Goal: Task Accomplishment & Management: Complete application form

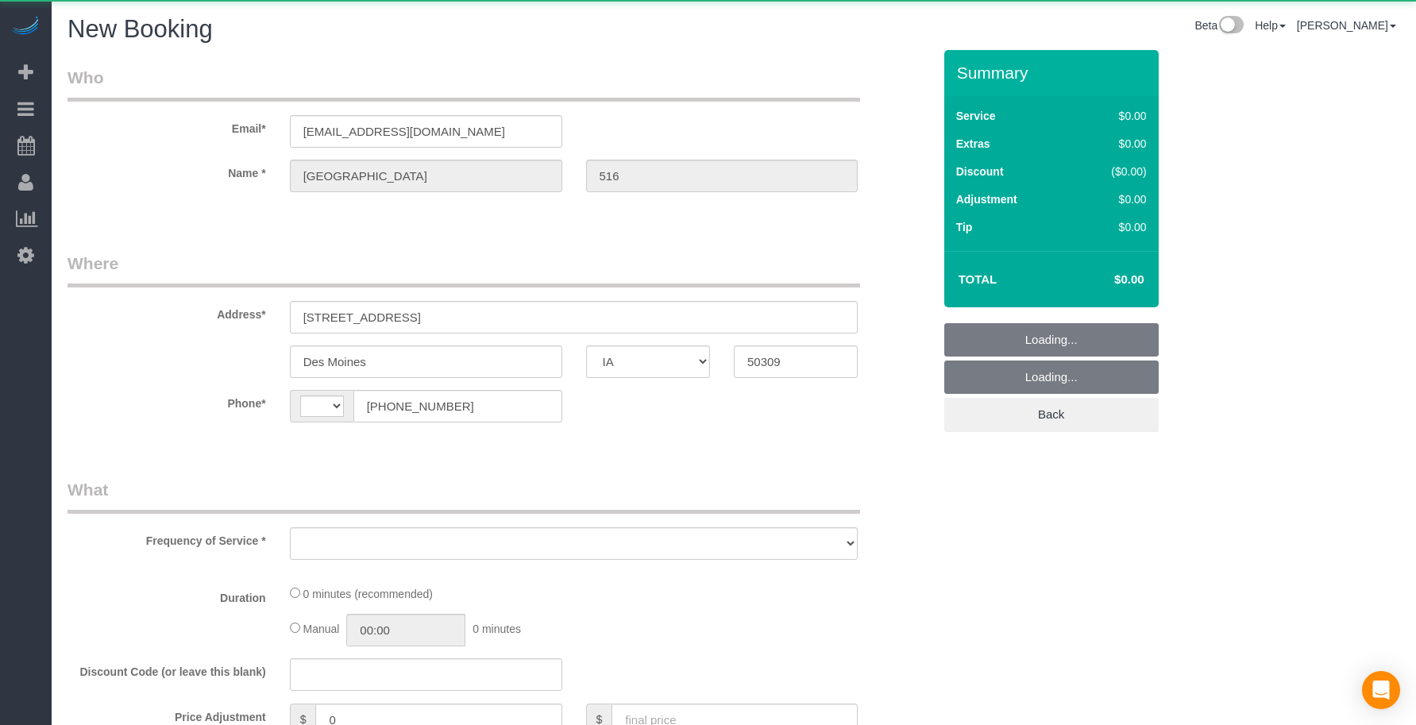
select select "IA"
select select "string:[GEOGRAPHIC_DATA]"
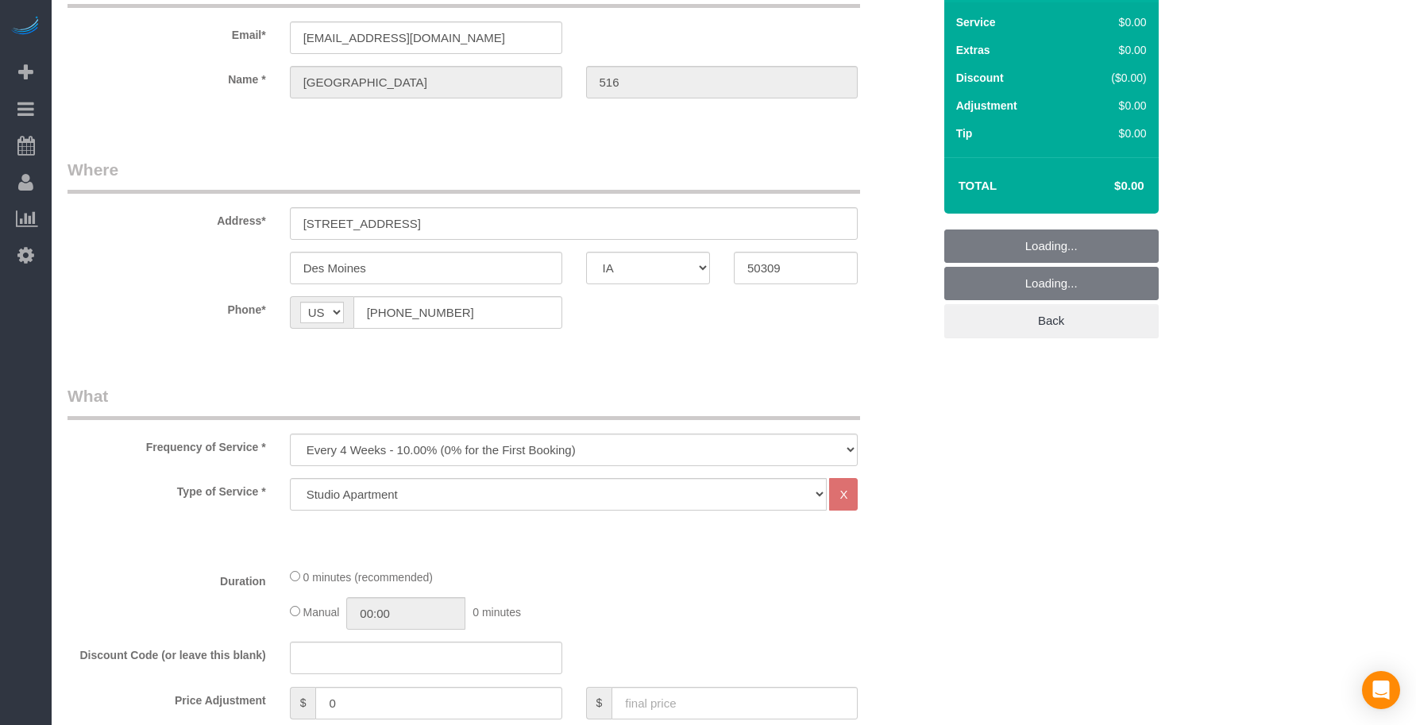
scroll to position [133, 0]
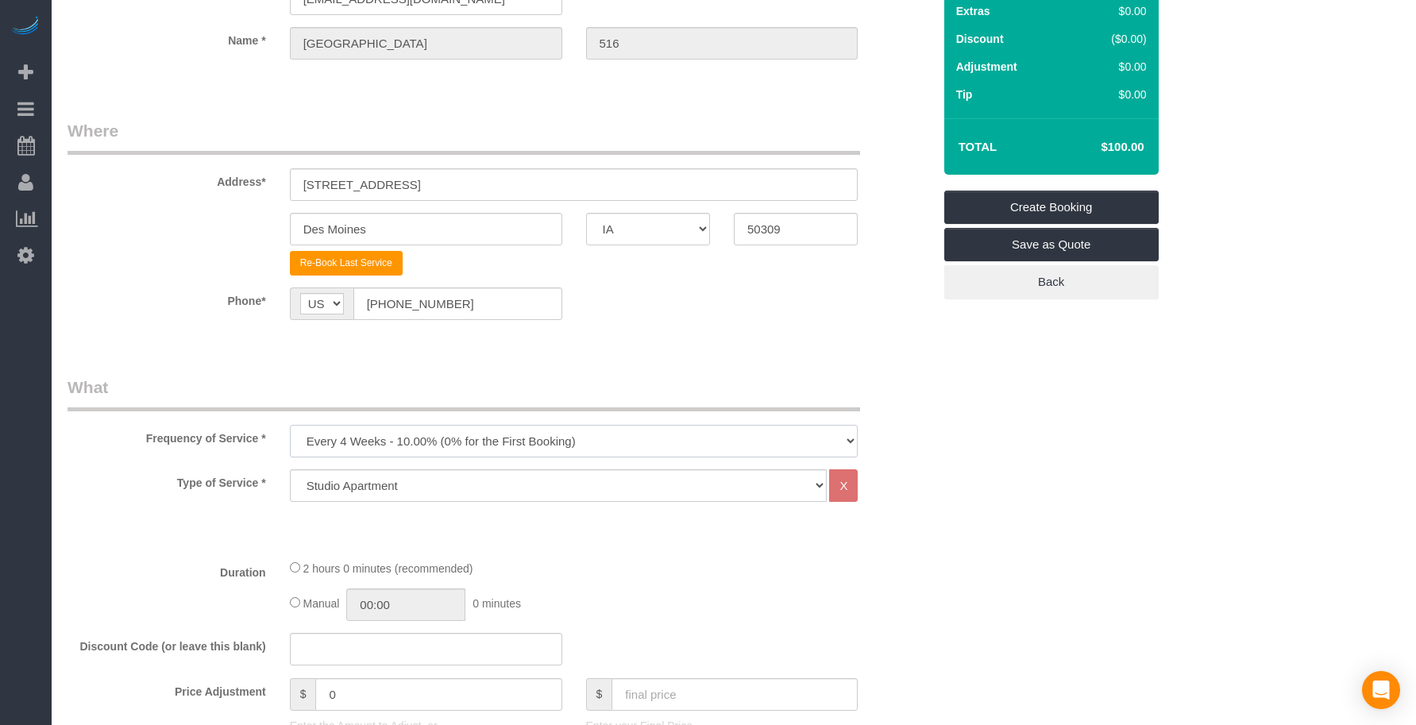
click at [408, 431] on select "Every 6 Weeks (0% for the First Booking) One Time Every 8 Weeks (0% for the Fir…" at bounding box center [574, 441] width 569 height 33
select select "object:3992"
click at [290, 425] on select "Every 6 Weeks (0% for the First Booking) One Time Every 8 Weeks (0% for the Fir…" at bounding box center [574, 441] width 569 height 33
click at [537, 339] on fieldset "Where Address* [STREET_ADDRESS] [GEOGRAPHIC_DATA] AK AL AR AZ CA CO CT DC DE [G…" at bounding box center [500, 231] width 865 height 225
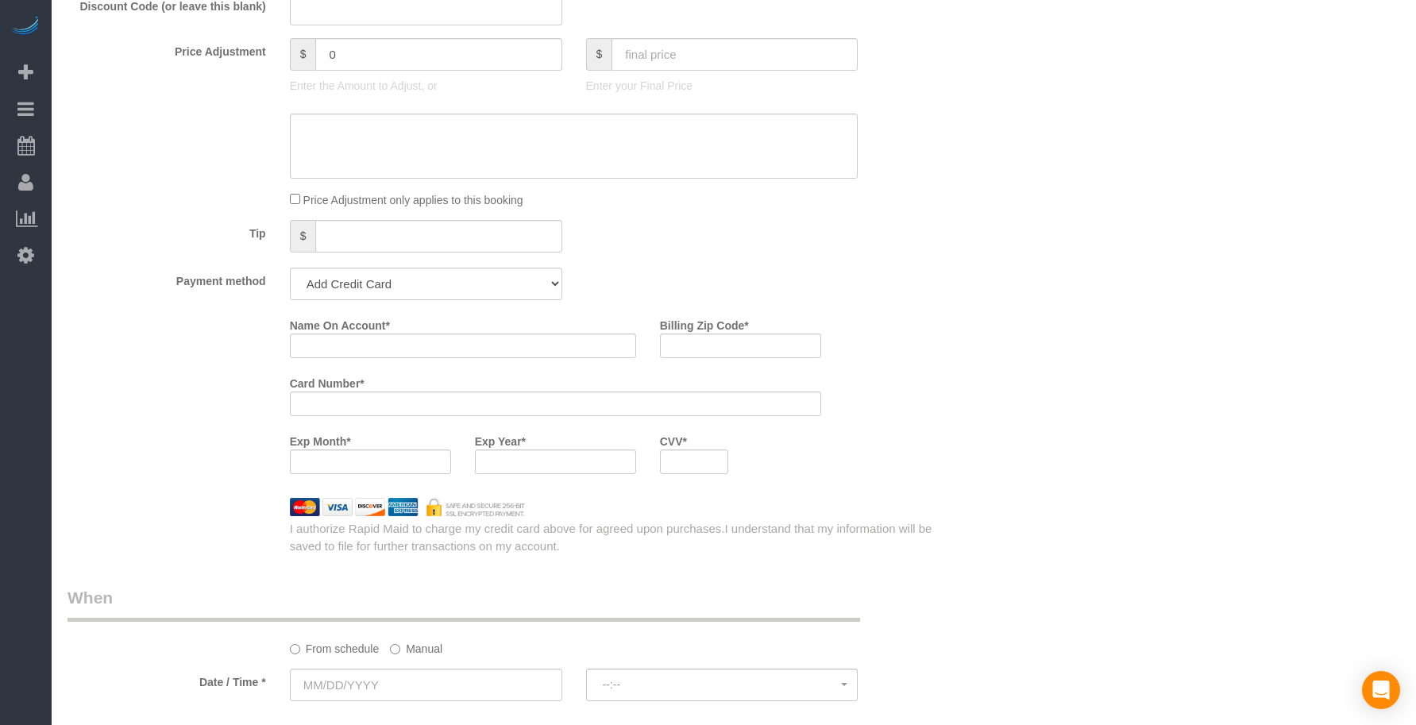
scroll to position [794, 0]
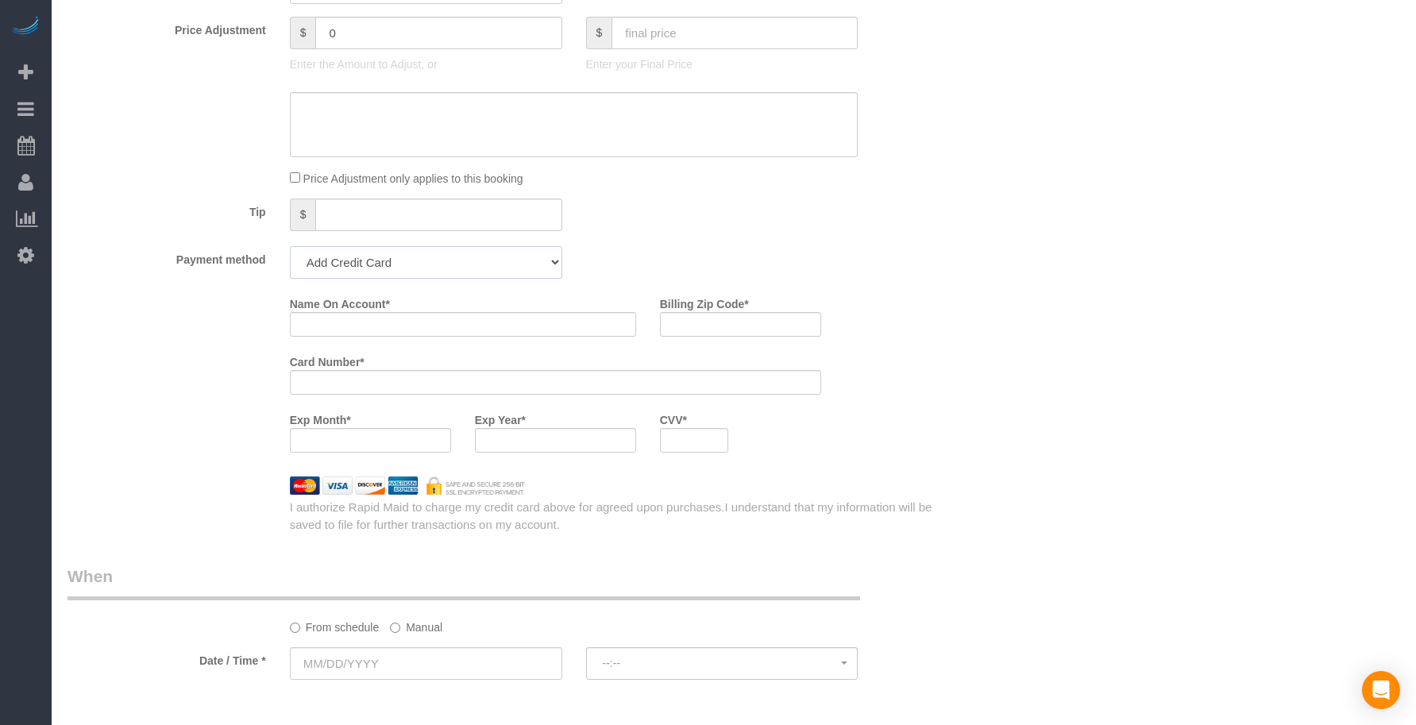
click at [351, 275] on select "Add Credit Card Cash Check Paypal" at bounding box center [426, 262] width 272 height 33
select select "string:check"
click at [290, 246] on select "Add Credit Card Cash Check Paypal" at bounding box center [426, 262] width 272 height 33
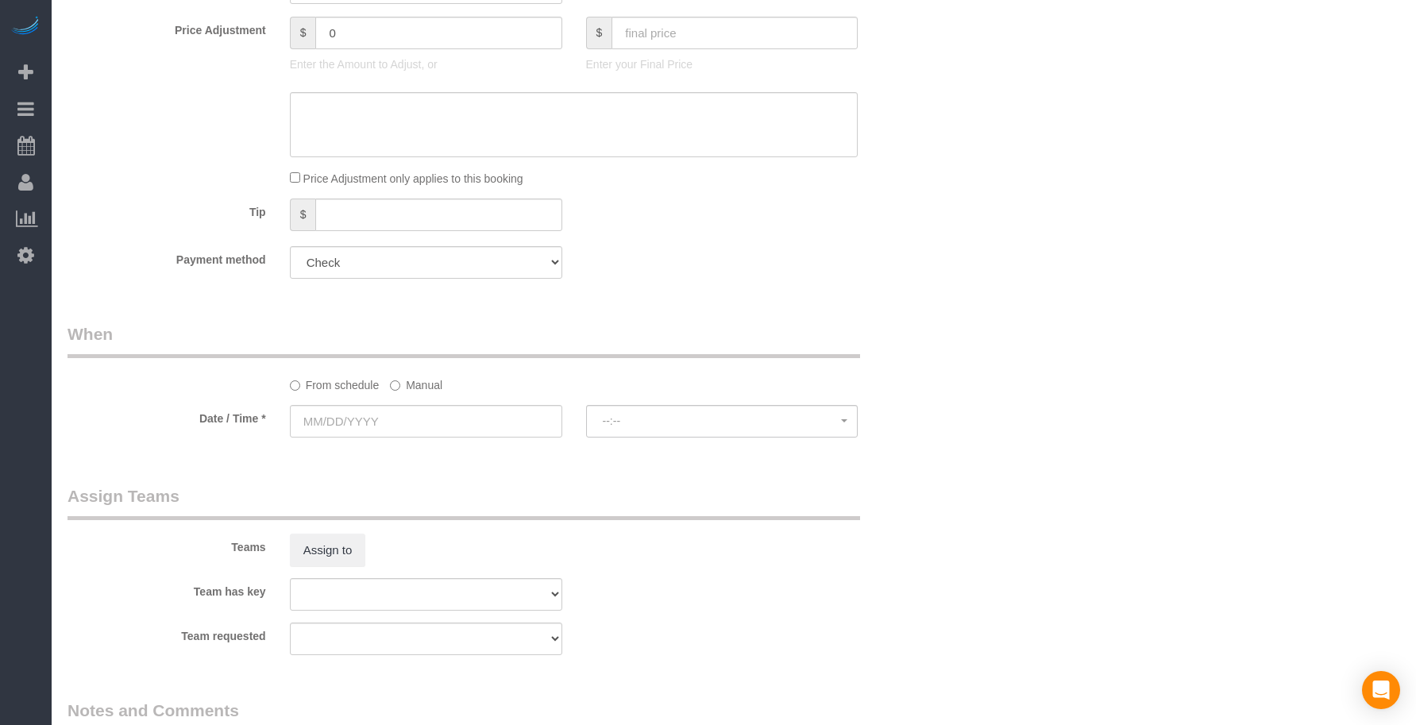
click at [591, 258] on div "Payment method Add Credit Card Cash Check Paypal" at bounding box center [500, 262] width 889 height 33
click at [415, 422] on input "text" at bounding box center [426, 421] width 272 height 33
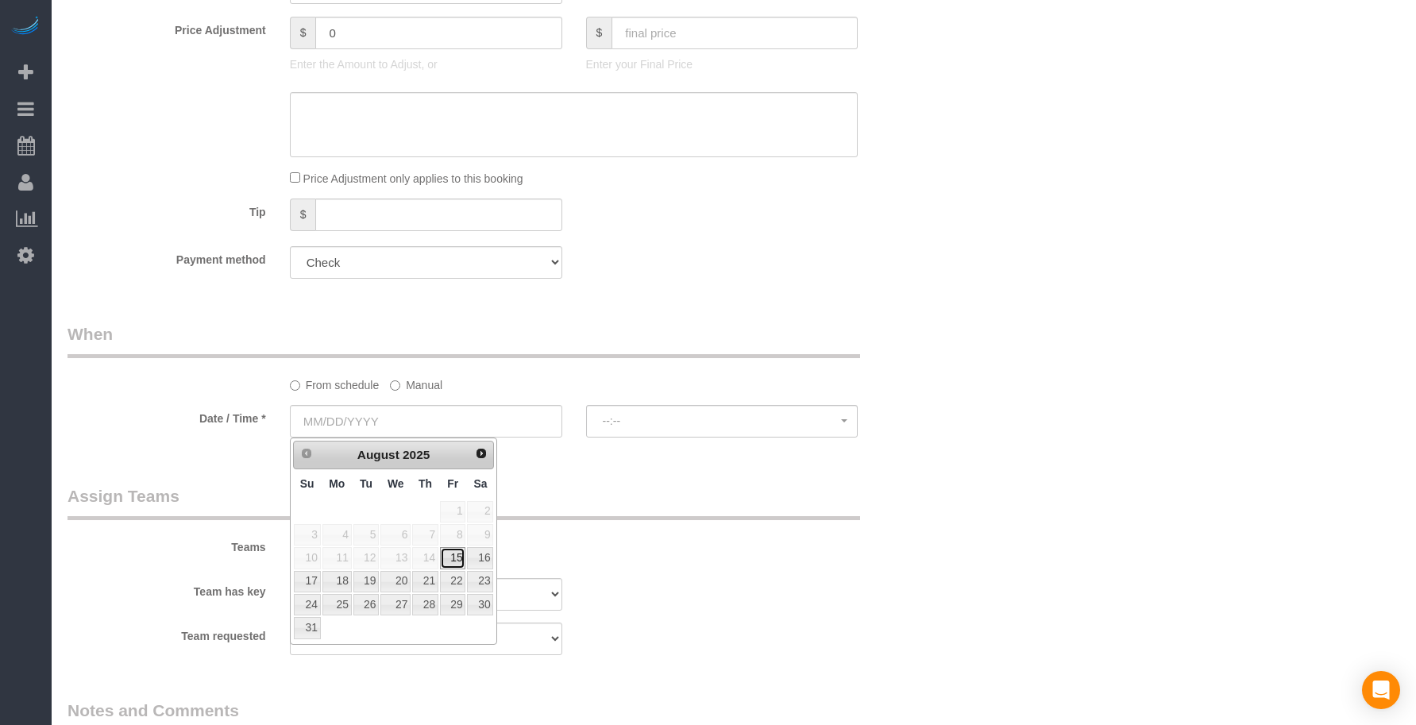
drag, startPoint x: 459, startPoint y: 560, endPoint x: 468, endPoint y: 560, distance: 8.7
click at [459, 560] on link "15" at bounding box center [452, 557] width 25 height 21
type input "[DATE]"
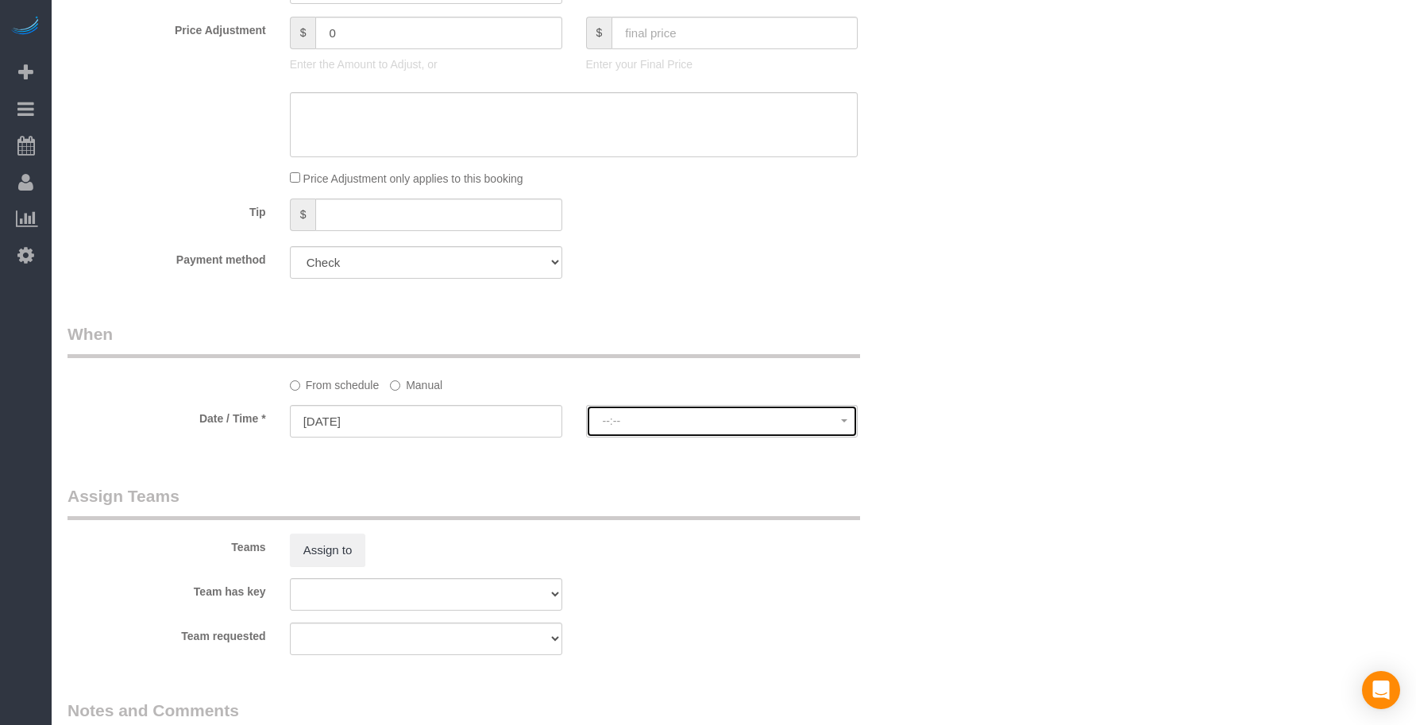
click at [633, 424] on span "--:--" at bounding box center [722, 421] width 239 height 13
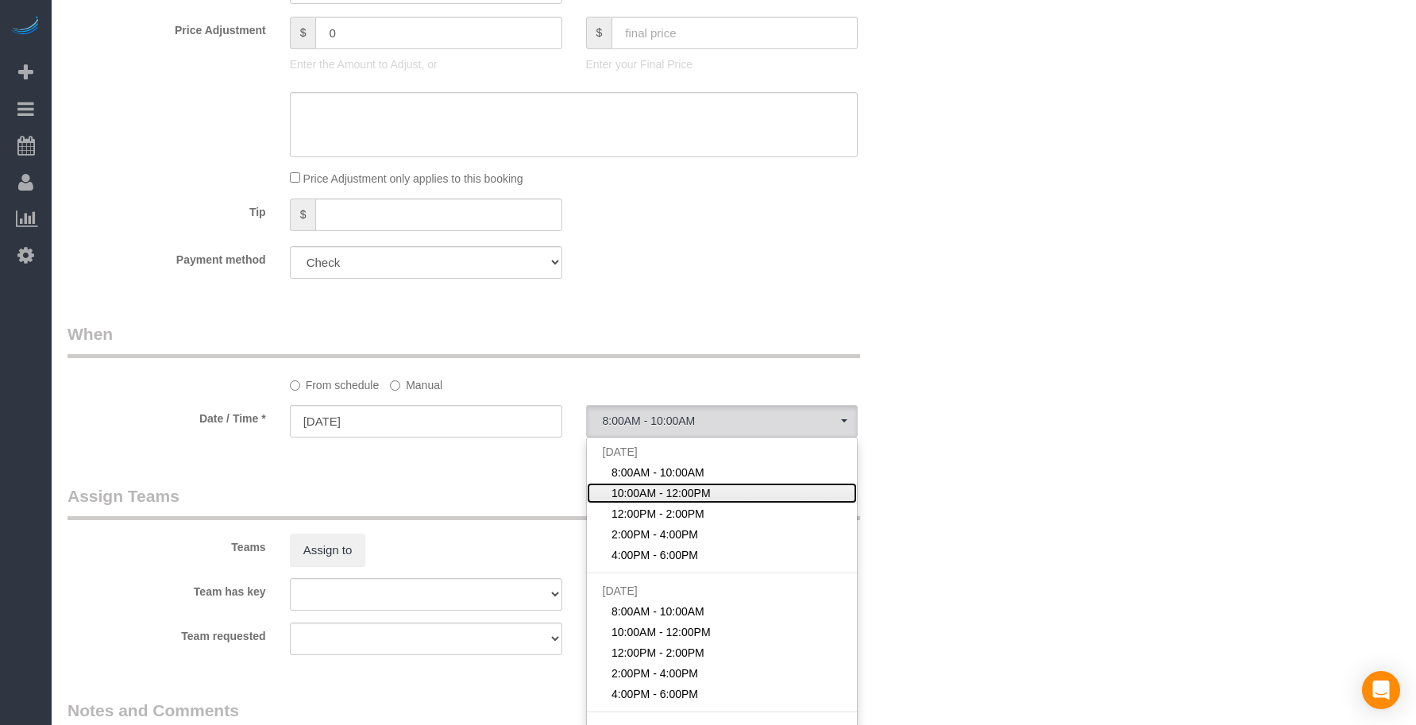
click at [637, 497] on span "10:00AM - 12:00PM" at bounding box center [661, 493] width 99 height 16
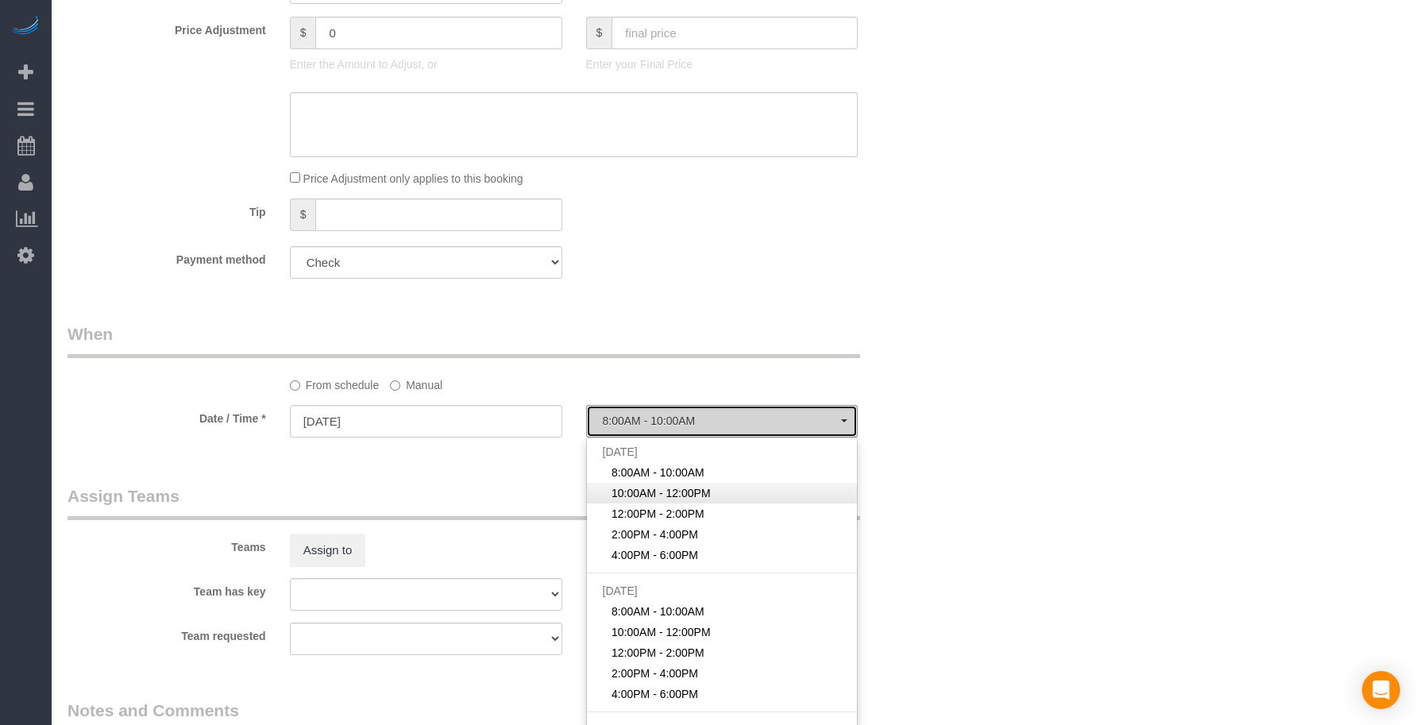
select select "spot2"
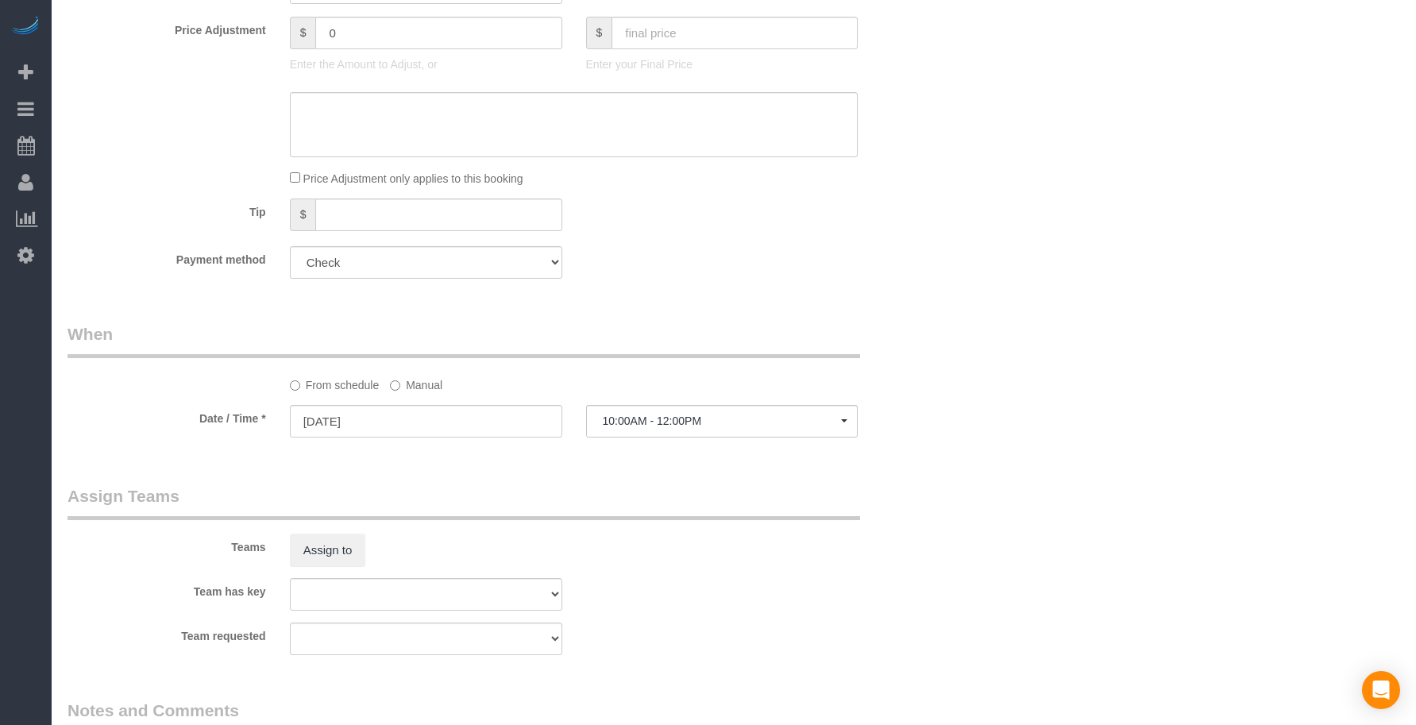
click at [878, 509] on div "Teams Assign to" at bounding box center [500, 526] width 889 height 83
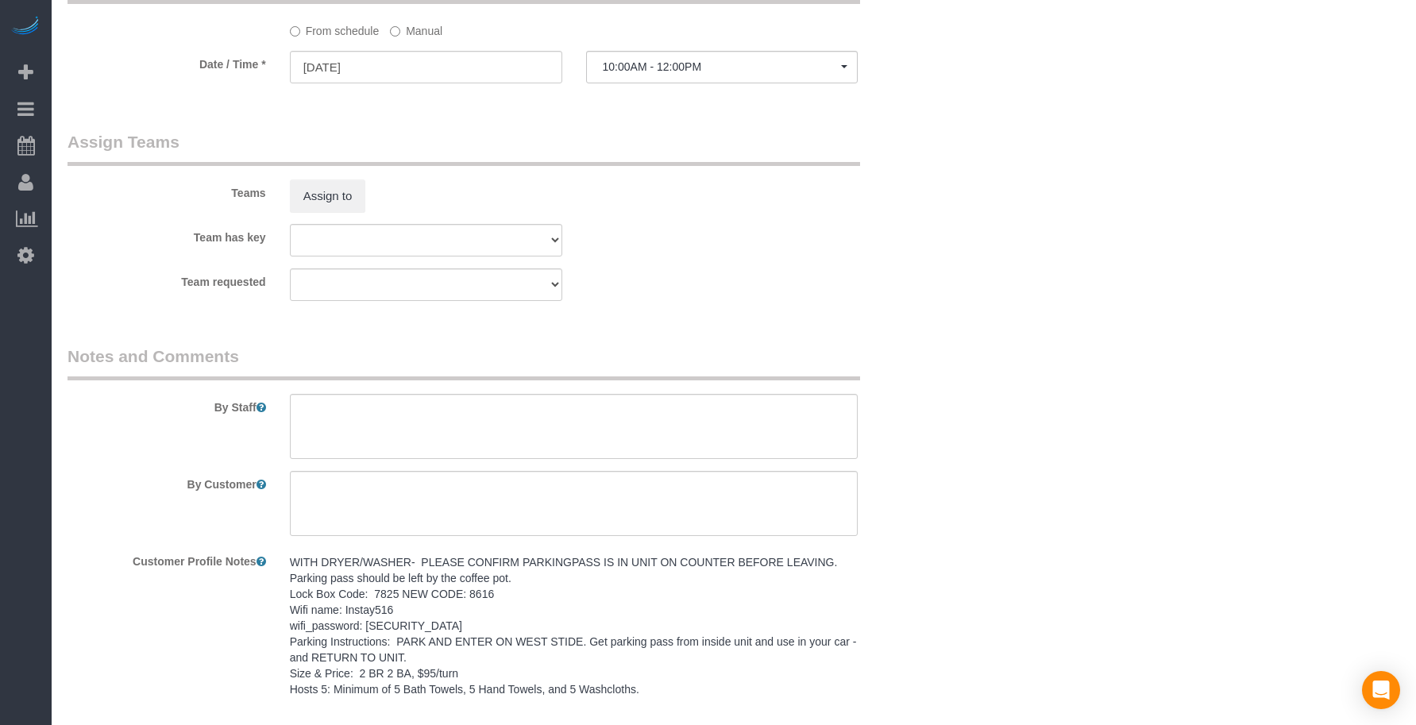
scroll to position [1191, 0]
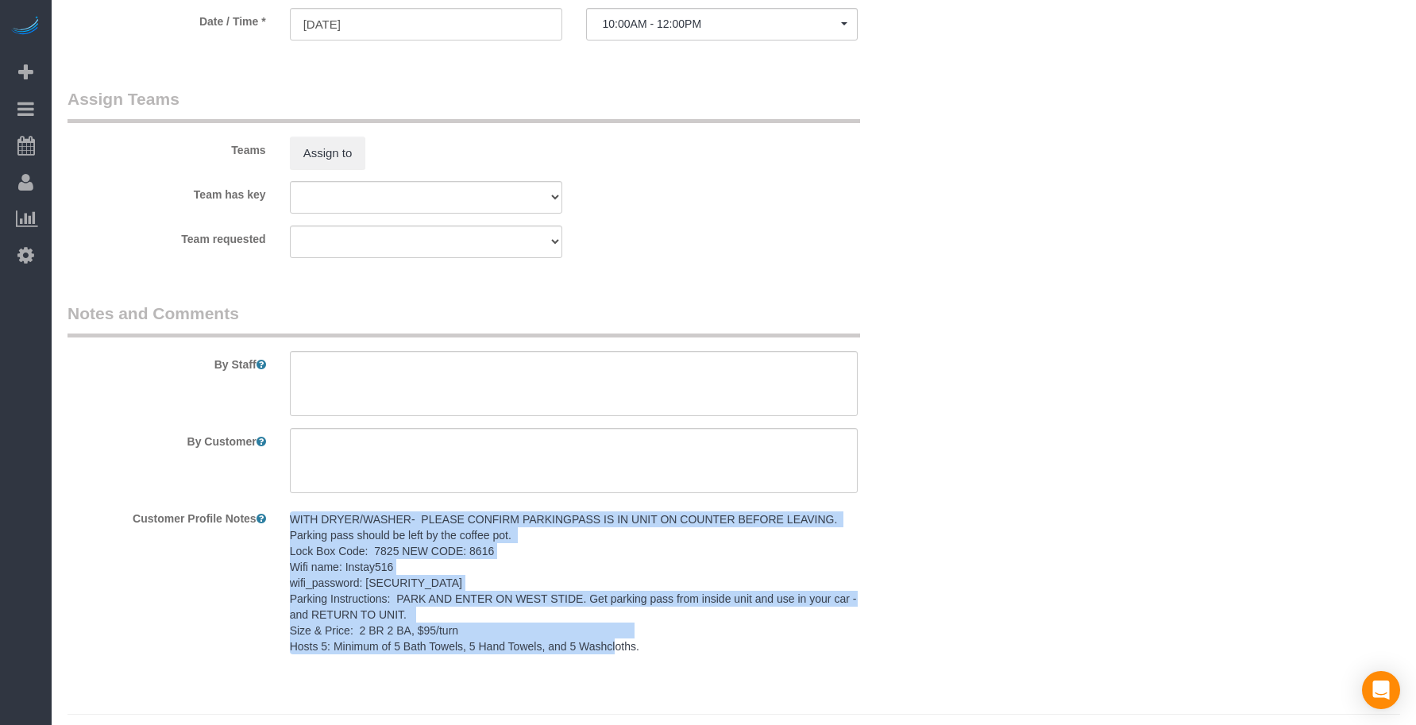
drag, startPoint x: 292, startPoint y: 520, endPoint x: 662, endPoint y: 647, distance: 391.8
click at [662, 647] on pre "WITH DRYER/WASHER- PLEASE CONFIRM PARKINGPASS IS IN UNIT ON COUNTER BEFORE LEAV…" at bounding box center [574, 583] width 569 height 143
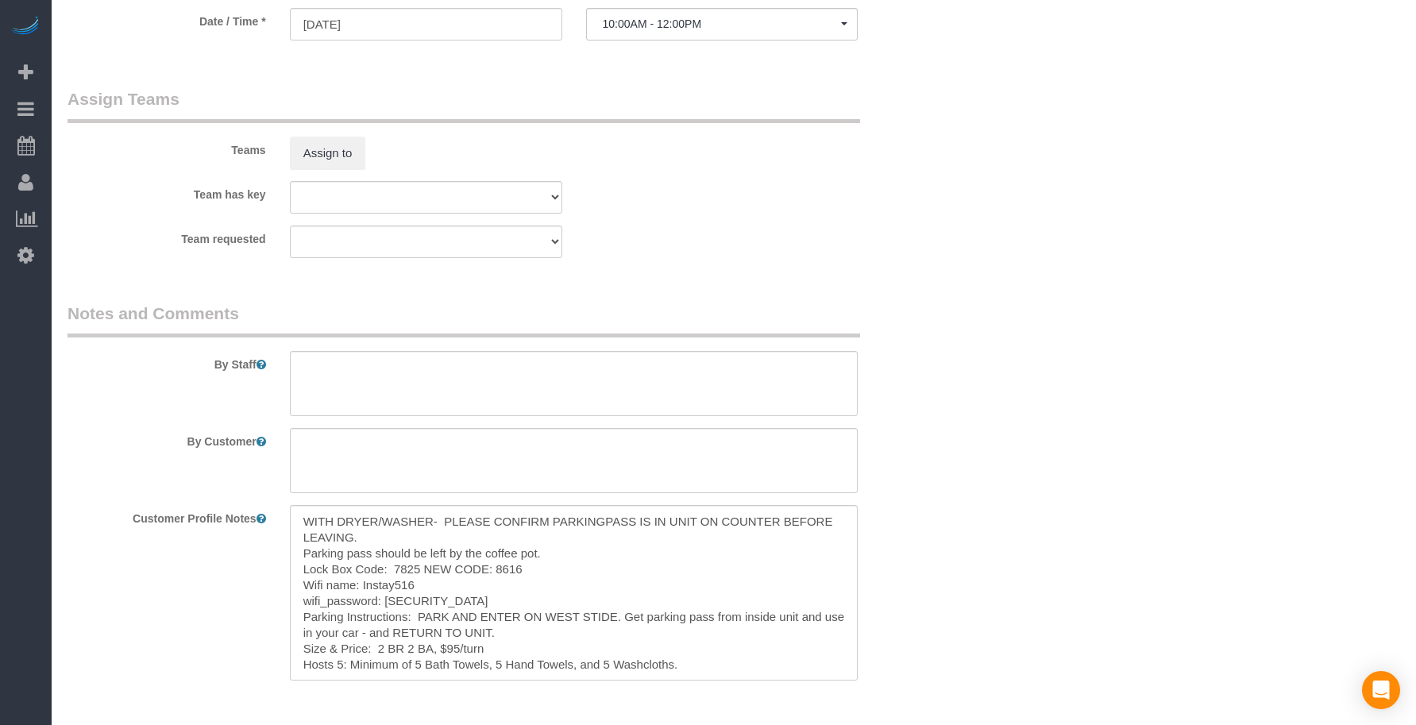
copy pre "WITH DRYER/WASHER- PLEASE CONFIRM PARKINGPASS IS IN UNIT ON COUNTER BEFORE LEAV…"
click at [689, 647] on textarea "WITH DRYER/WASHER- PLEASE CONFIRM PARKINGPASS IS IN UNIT ON COUNTER BEFORE LEAV…" at bounding box center [574, 593] width 569 height 176
click at [361, 376] on textarea at bounding box center [574, 383] width 569 height 65
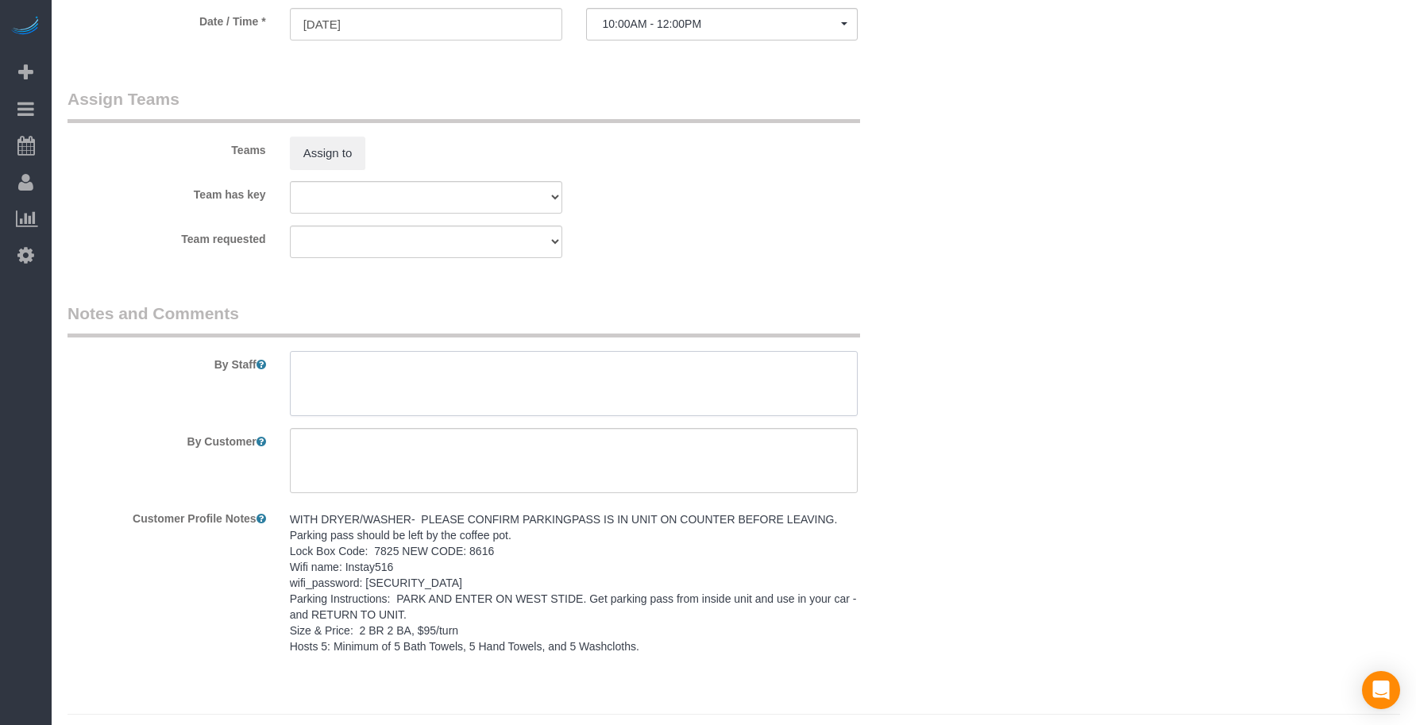
paste textarea "WITH DRYER/WASHER- PLEASE CONFIRM PARKINGPASS IS IN UNIT ON COUNTER BEFORE LEAV…"
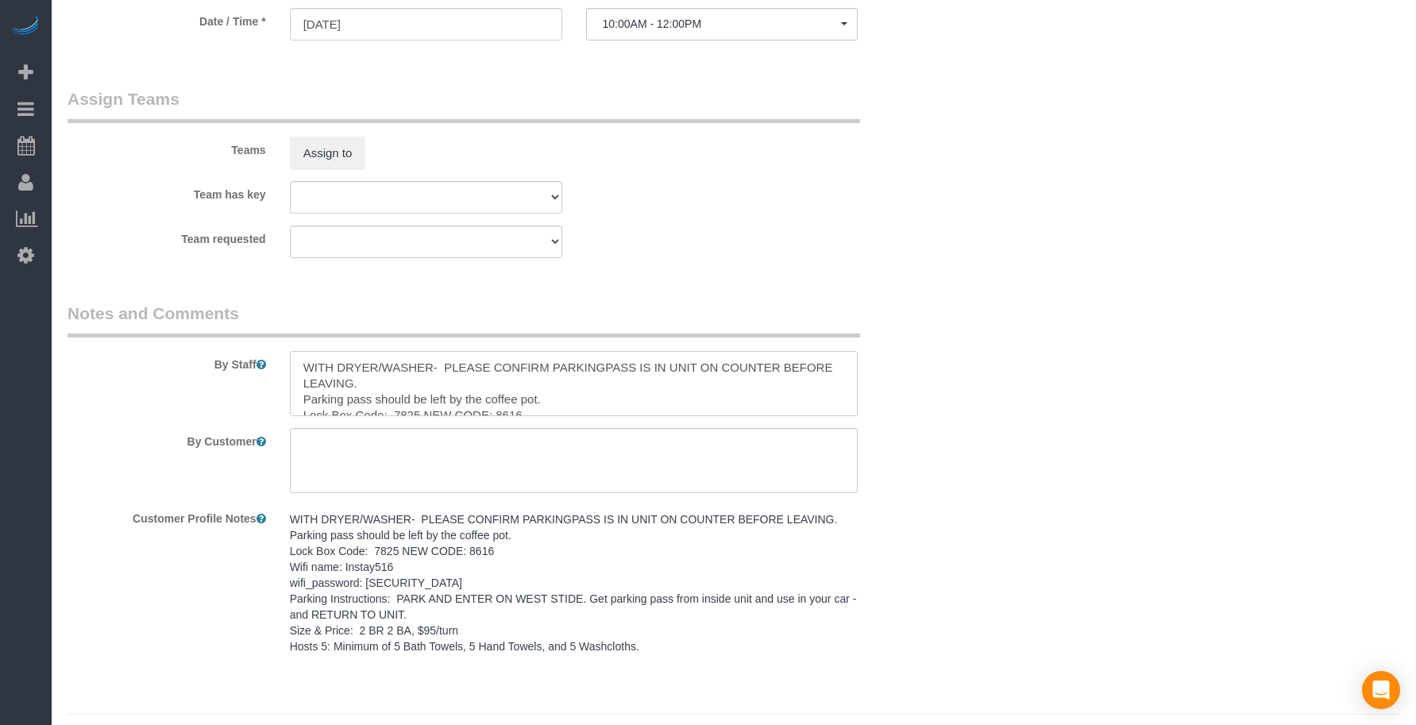
scroll to position [102, 0]
type textarea "WITH DRYER/WASHER- PLEASE CONFIRM PARKINGPASS IS IN UNIT ON COUNTER BEFORE LEAV…"
click at [504, 466] on textarea at bounding box center [574, 460] width 569 height 65
paste textarea "SAME DAY TURNOVER"
type textarea "SAME DAY TURNOVER"
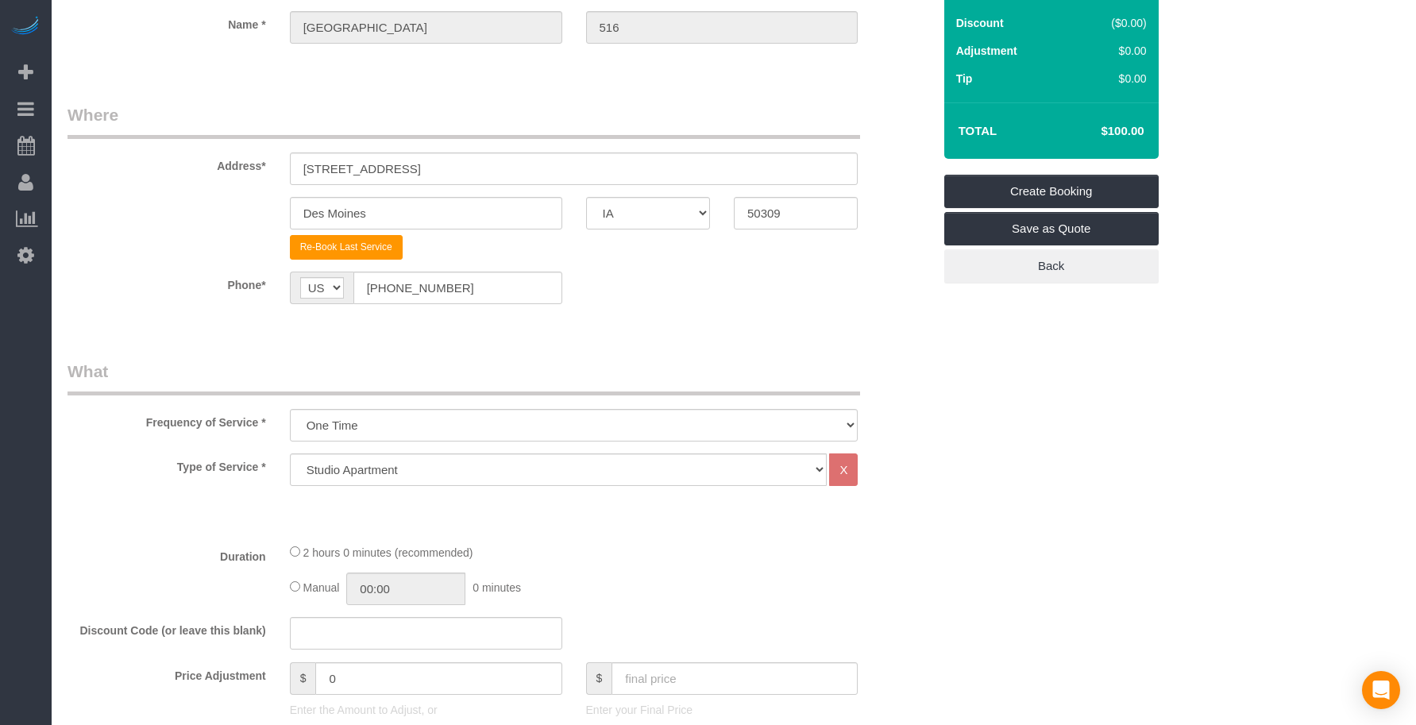
scroll to position [0, 0]
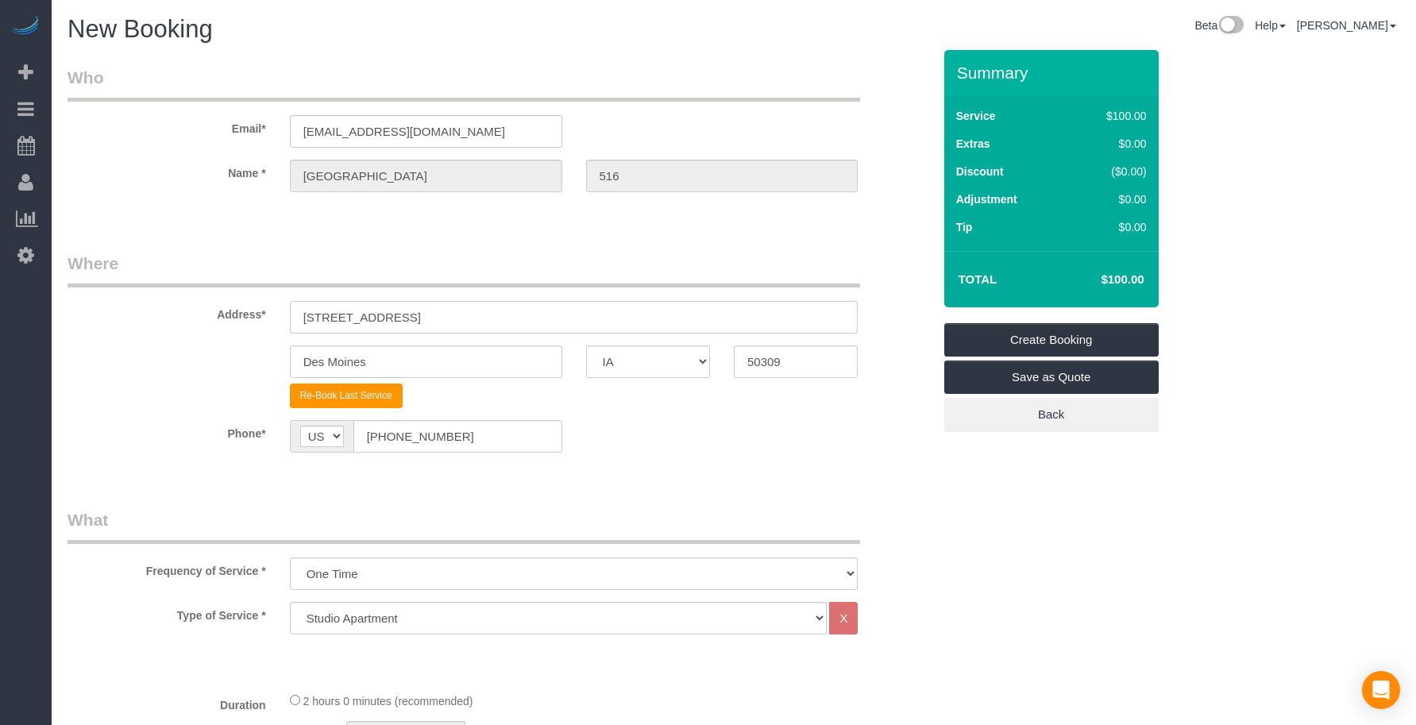
click at [404, 311] on input "[STREET_ADDRESS]" at bounding box center [574, 317] width 569 height 33
click at [571, 509] on legend "What" at bounding box center [464, 526] width 793 height 36
click at [408, 626] on select "Studio Apartment 1 Bedroom Home 2 Bedroom Home 3 Bedroom Home 4 Bedroom Home 5 …" at bounding box center [559, 618] width 538 height 33
select select "18"
click at [290, 602] on select "Studio Apartment 1 Bedroom Home 2 Bedroom Home 3 Bedroom Home 4 Bedroom Home 5 …" at bounding box center [559, 618] width 538 height 33
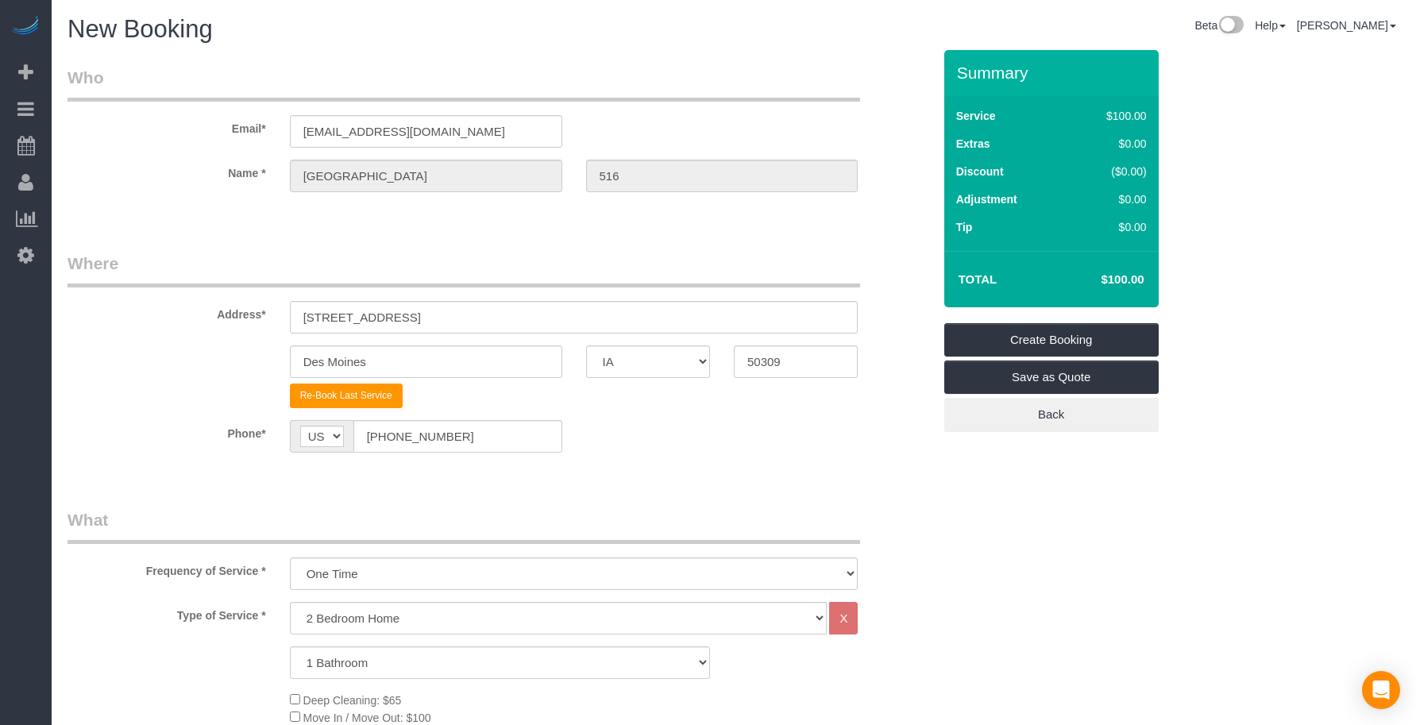
click at [828, 474] on fieldset "Where Address* [STREET_ADDRESS] [GEOGRAPHIC_DATA] AK AL AR AZ CA CO CT DC DE [G…" at bounding box center [500, 364] width 865 height 225
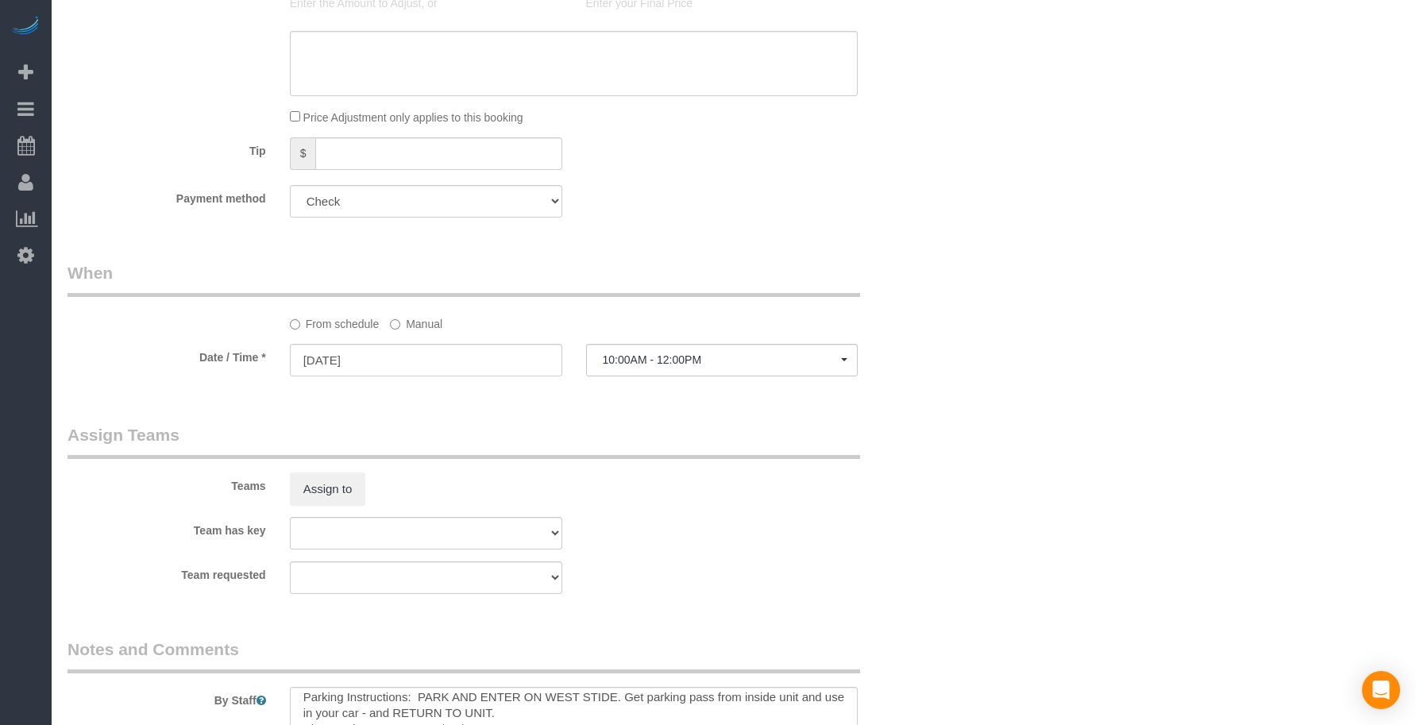
scroll to position [1620, 0]
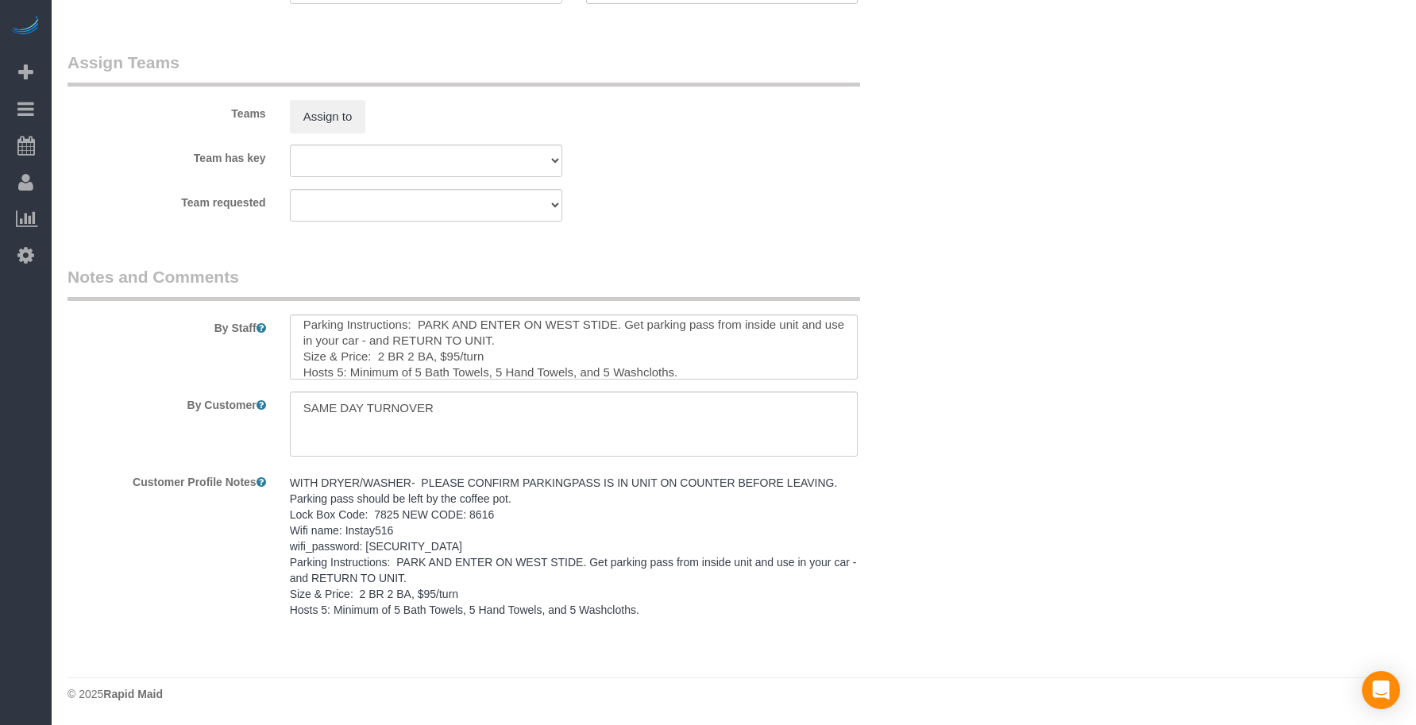
select select "spot27"
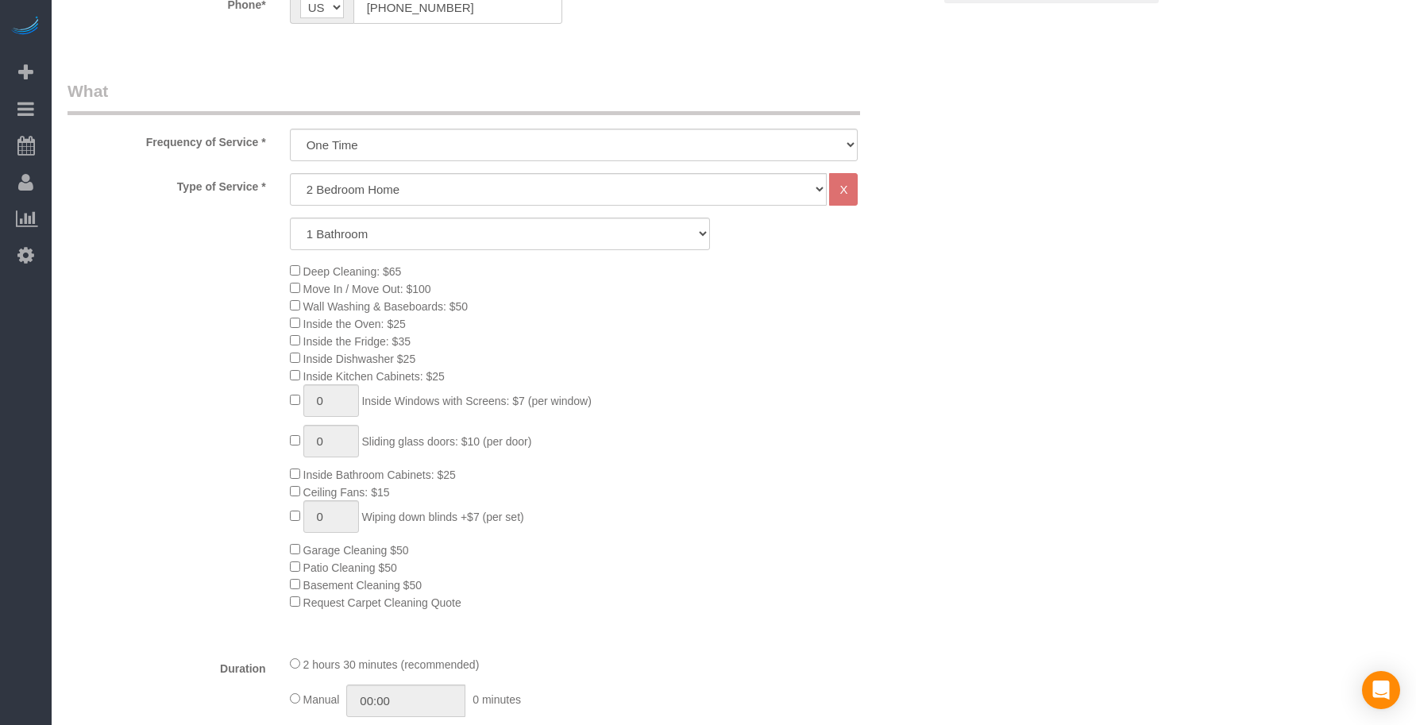
scroll to position [826, 0]
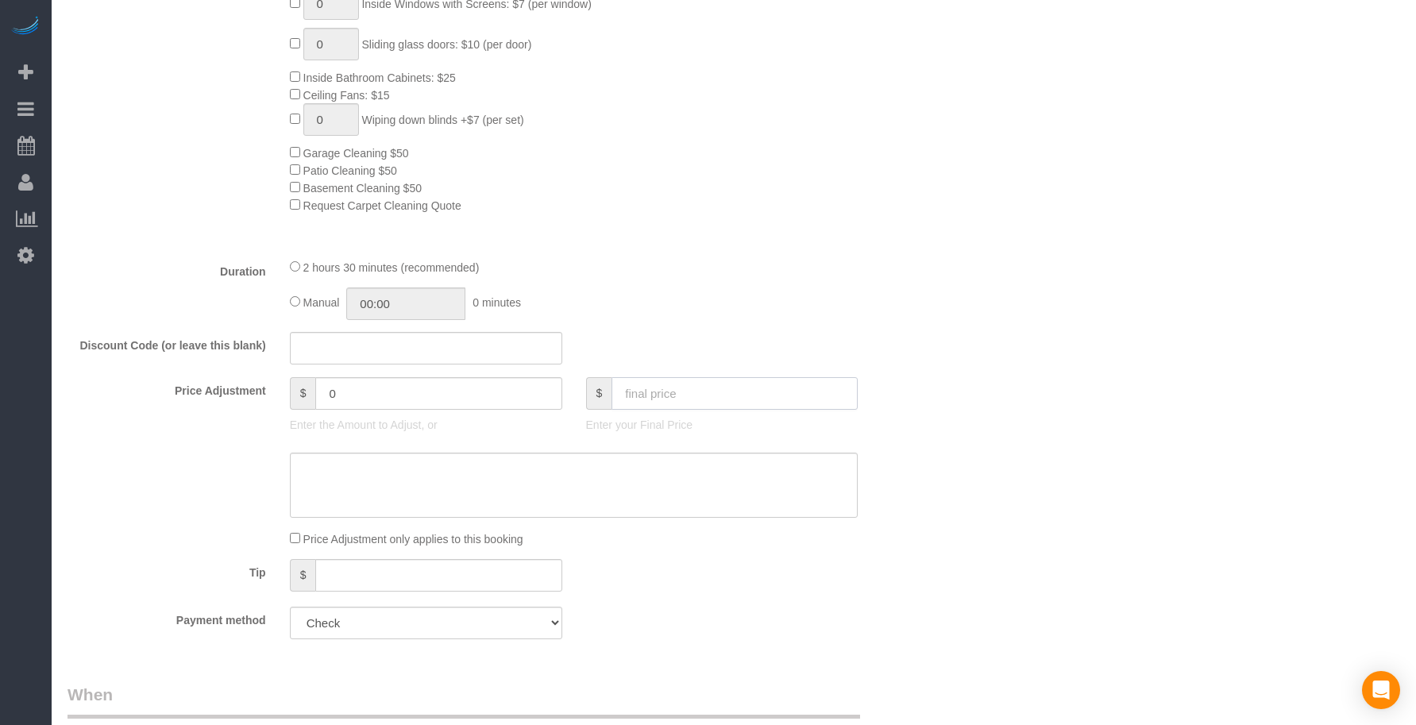
click at [724, 391] on input "text" at bounding box center [735, 393] width 246 height 33
type input "95"
click at [755, 313] on div "Manual 00:00 0 minutes" at bounding box center [574, 304] width 569 height 33
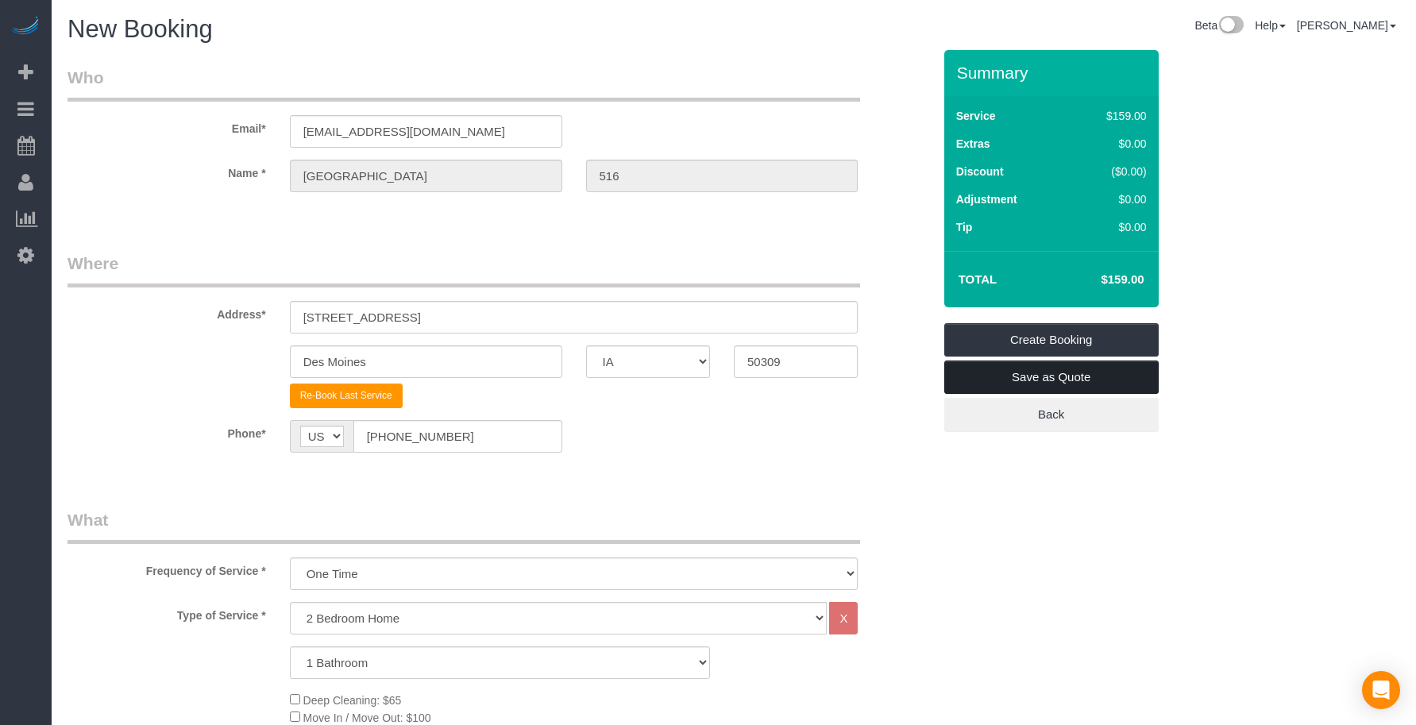
type input "-64"
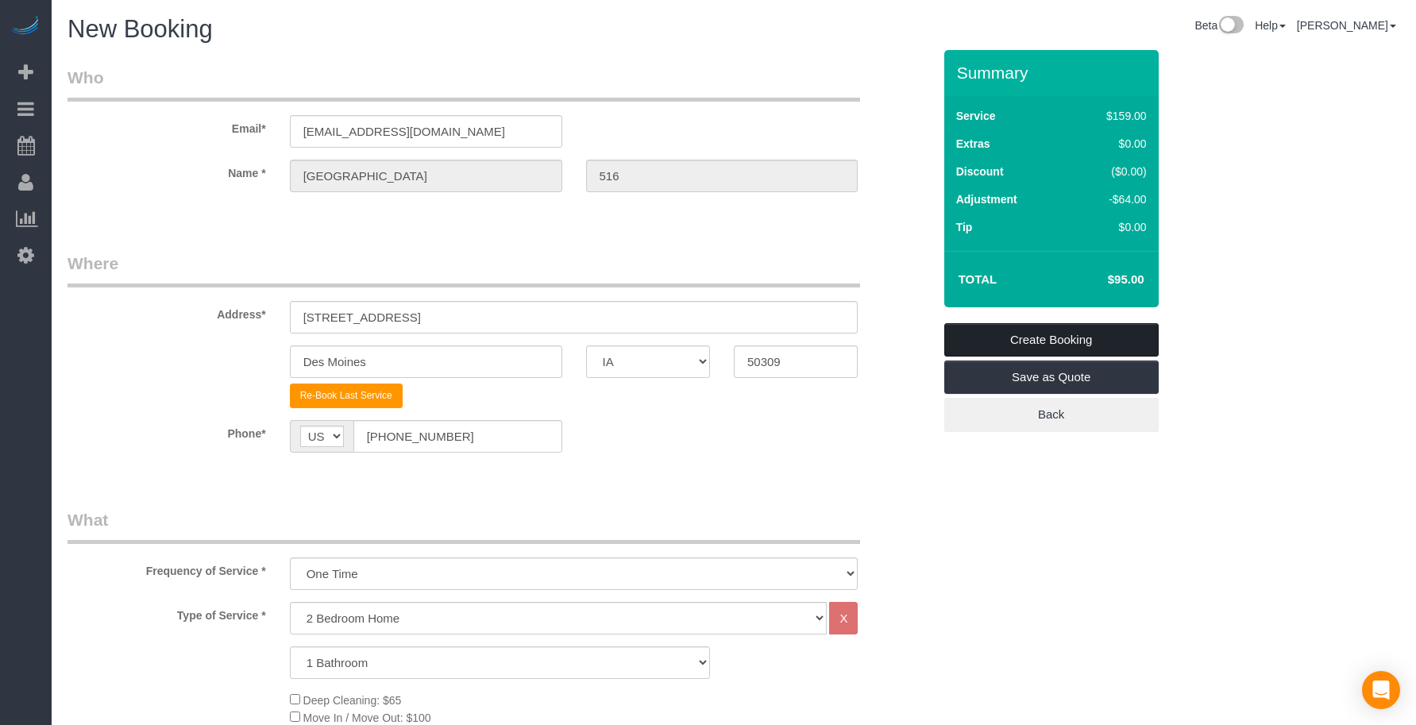
click at [978, 337] on link "Create Booking" at bounding box center [1051, 339] width 214 height 33
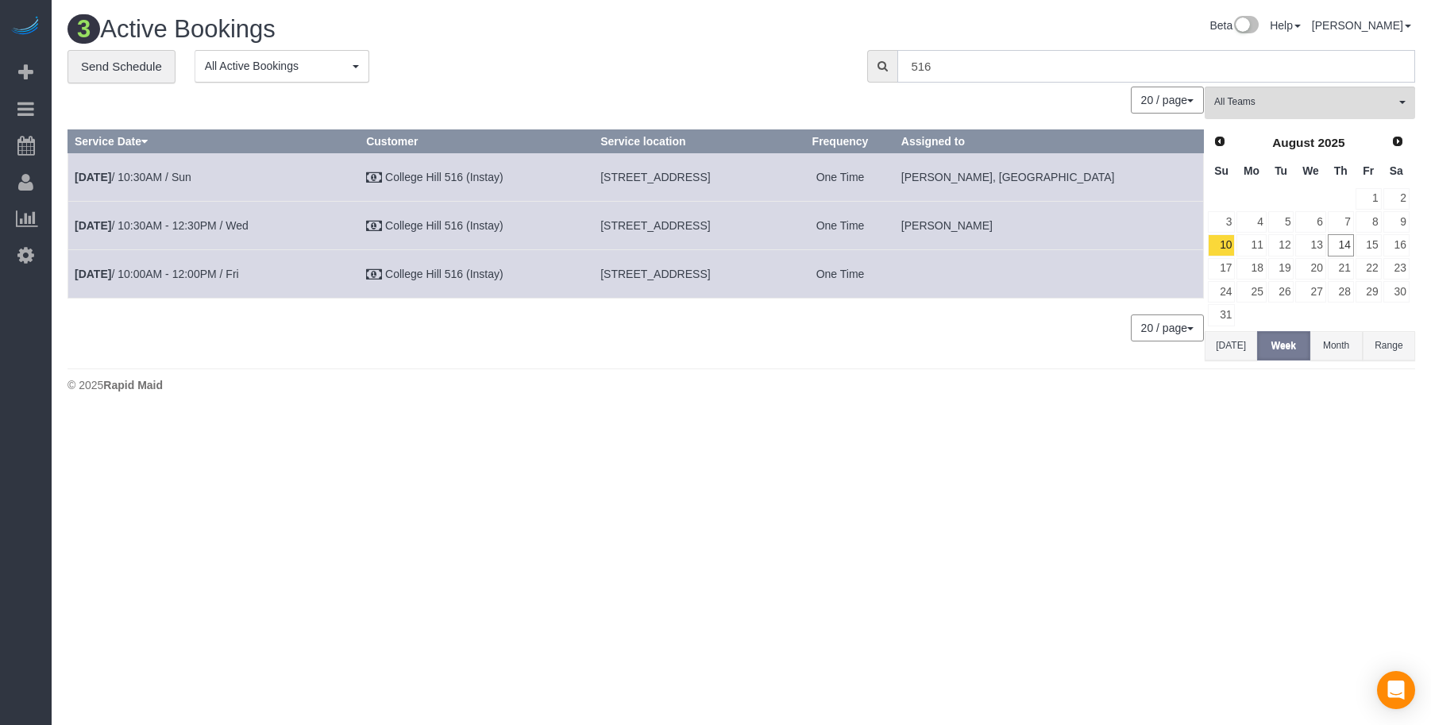
drag, startPoint x: 1051, startPoint y: 62, endPoint x: 824, endPoint y: 63, distance: 227.2
click at [824, 63] on div "**********" at bounding box center [742, 66] width 1372 height 33
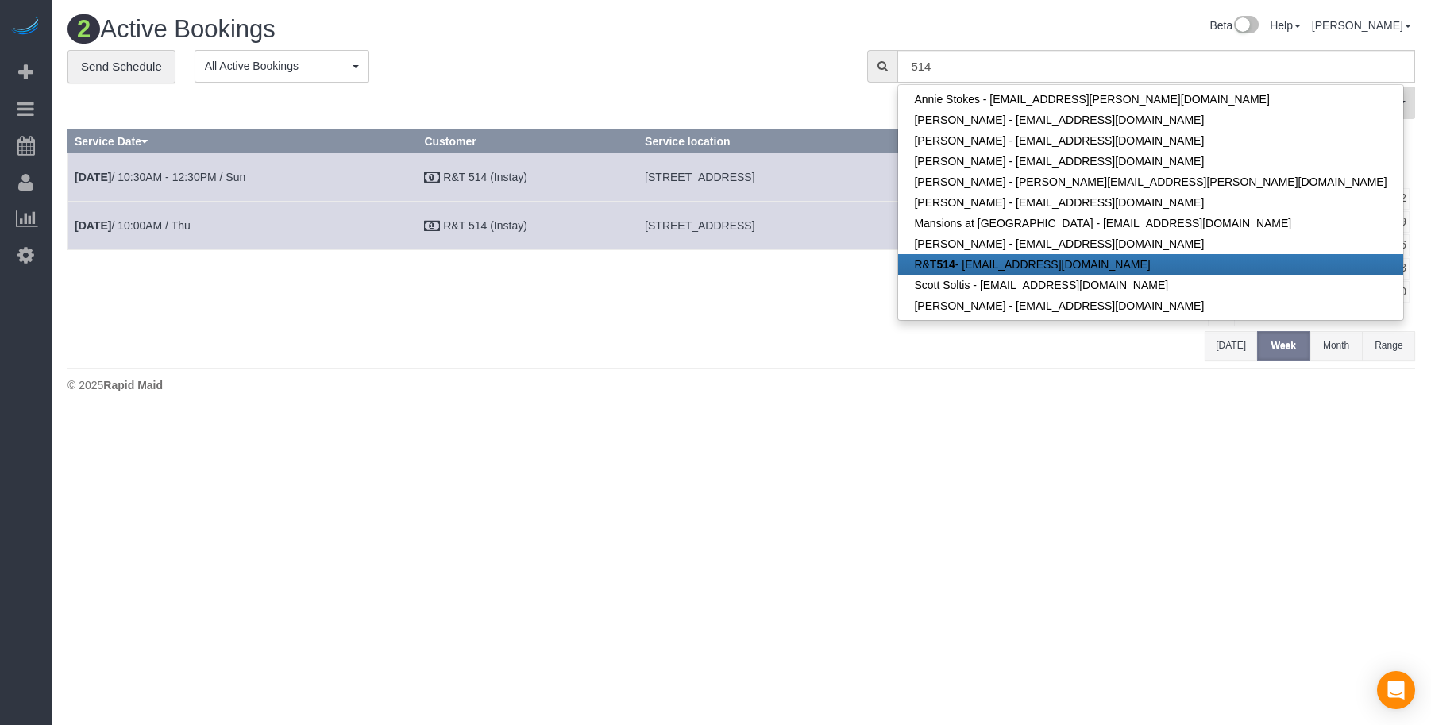
click at [945, 265] on strong "514" at bounding box center [945, 264] width 18 height 13
type input "[EMAIL_ADDRESS][DOMAIN_NAME]"
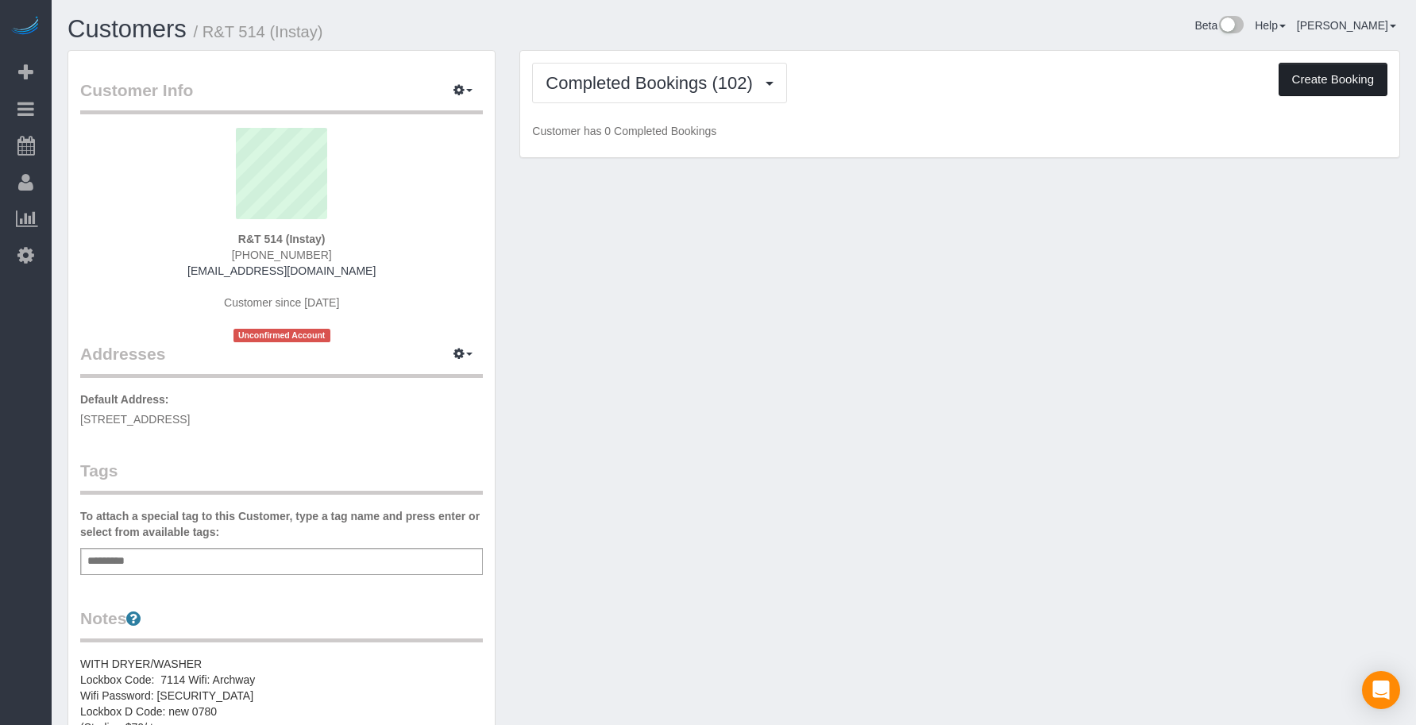
click at [1338, 80] on button "Create Booking" at bounding box center [1333, 79] width 109 height 33
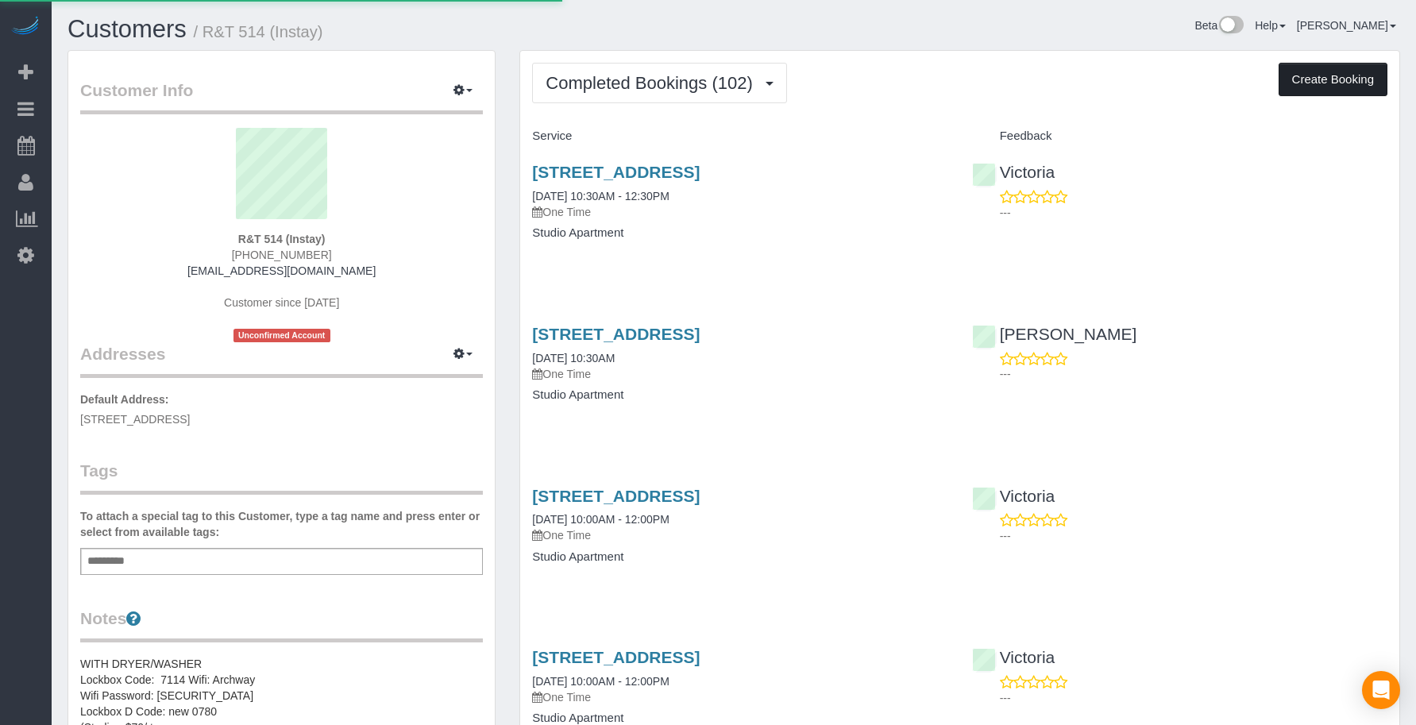
select select "IA"
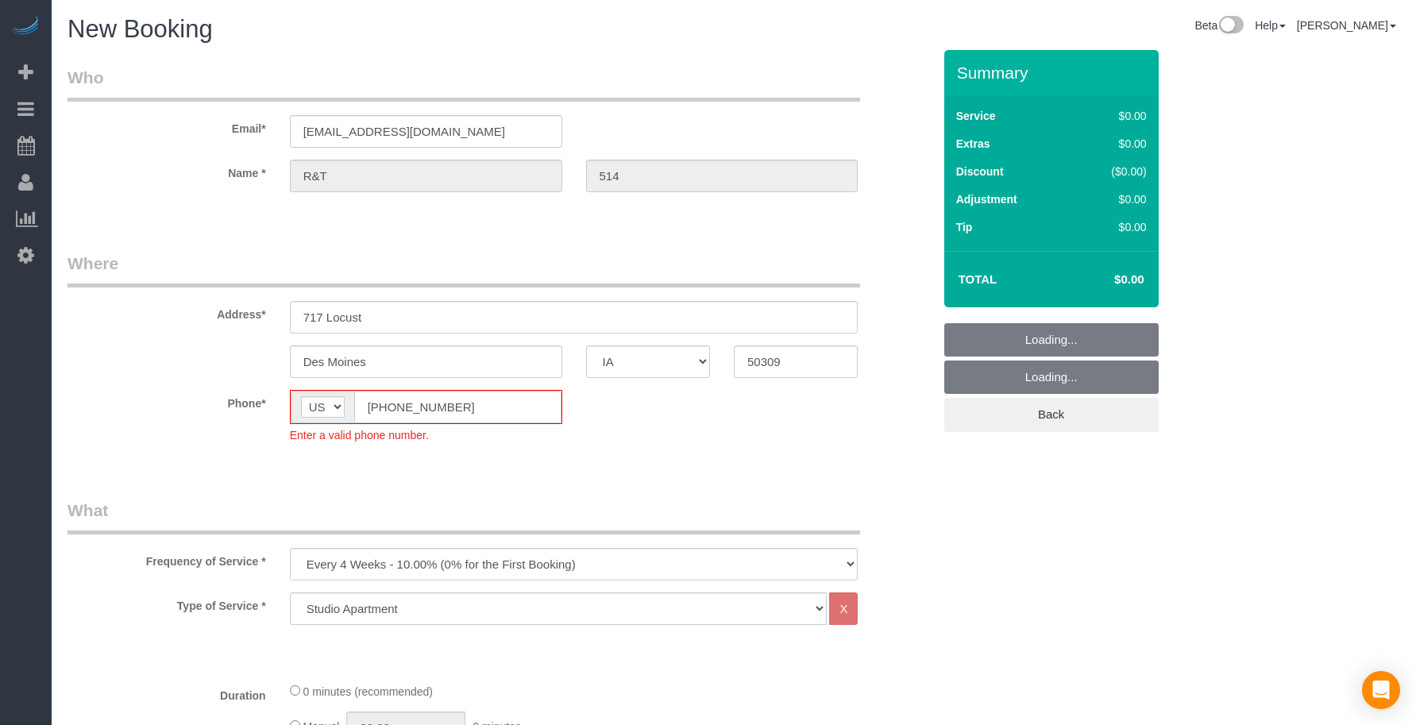
select select "object:5865"
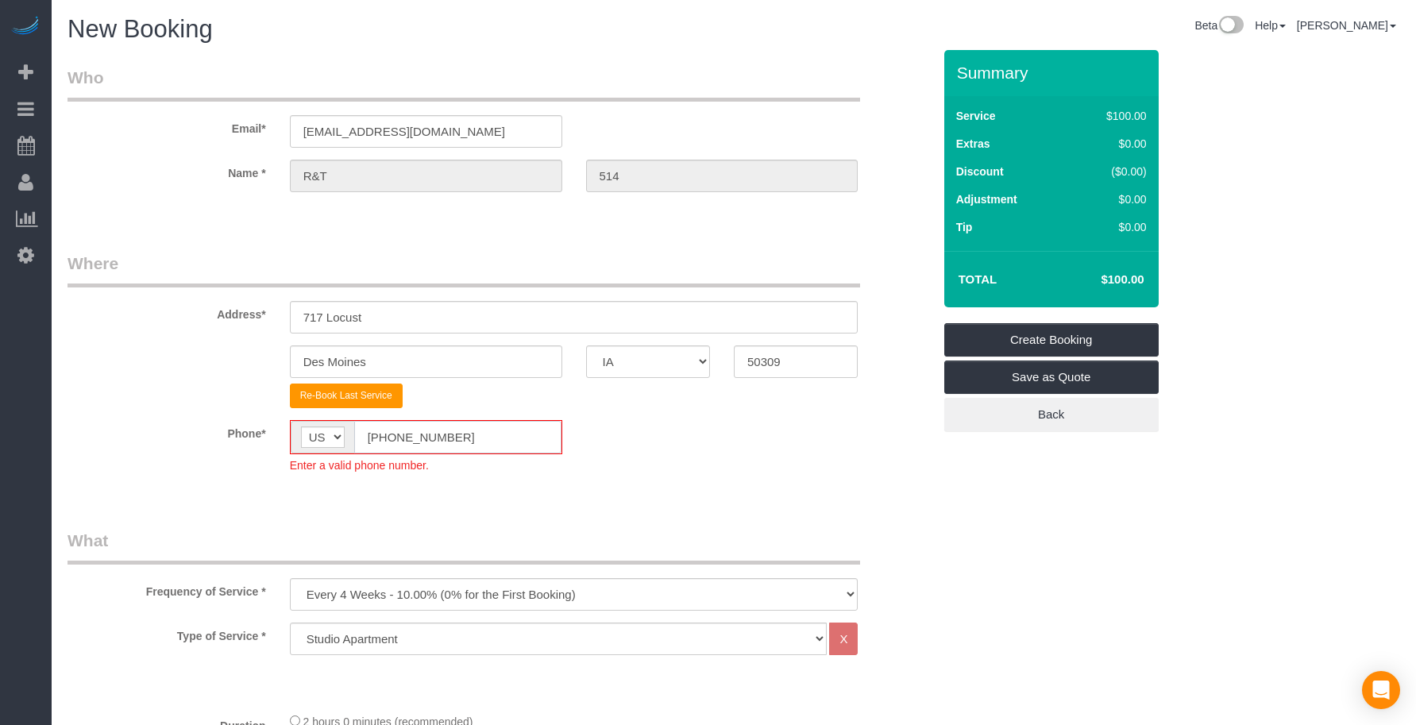
click at [471, 434] on input "[PHONE_NUMBER]" at bounding box center [457, 437] width 207 height 33
drag, startPoint x: 464, startPoint y: 439, endPoint x: 271, endPoint y: 428, distance: 193.3
click at [268, 428] on div "Phone* AF AL DZ AD AO AI AQ AG AR AM AW AU AT AZ BS BH BD BB BY BE BZ BJ BM BT …" at bounding box center [500, 446] width 889 height 53
paste input "15) 305-3231"
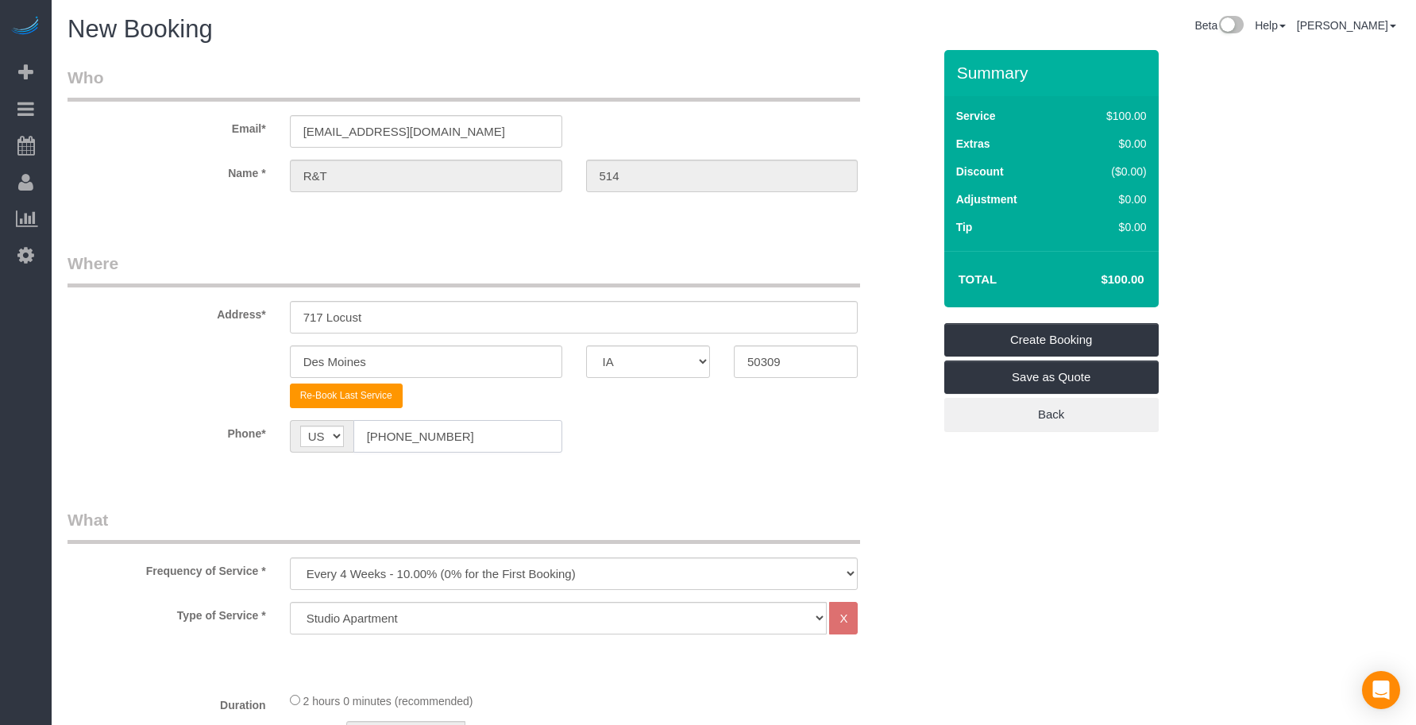
type input "[PHONE_NUMBER]"
drag, startPoint x: 365, startPoint y: 573, endPoint x: 367, endPoint y: 560, distance: 12.8
click at [365, 573] on select "Every 6 Weeks (0% for the First Booking) One Time Every 8 Weeks (0% for the Fir…" at bounding box center [574, 574] width 569 height 33
select select "object:5867"
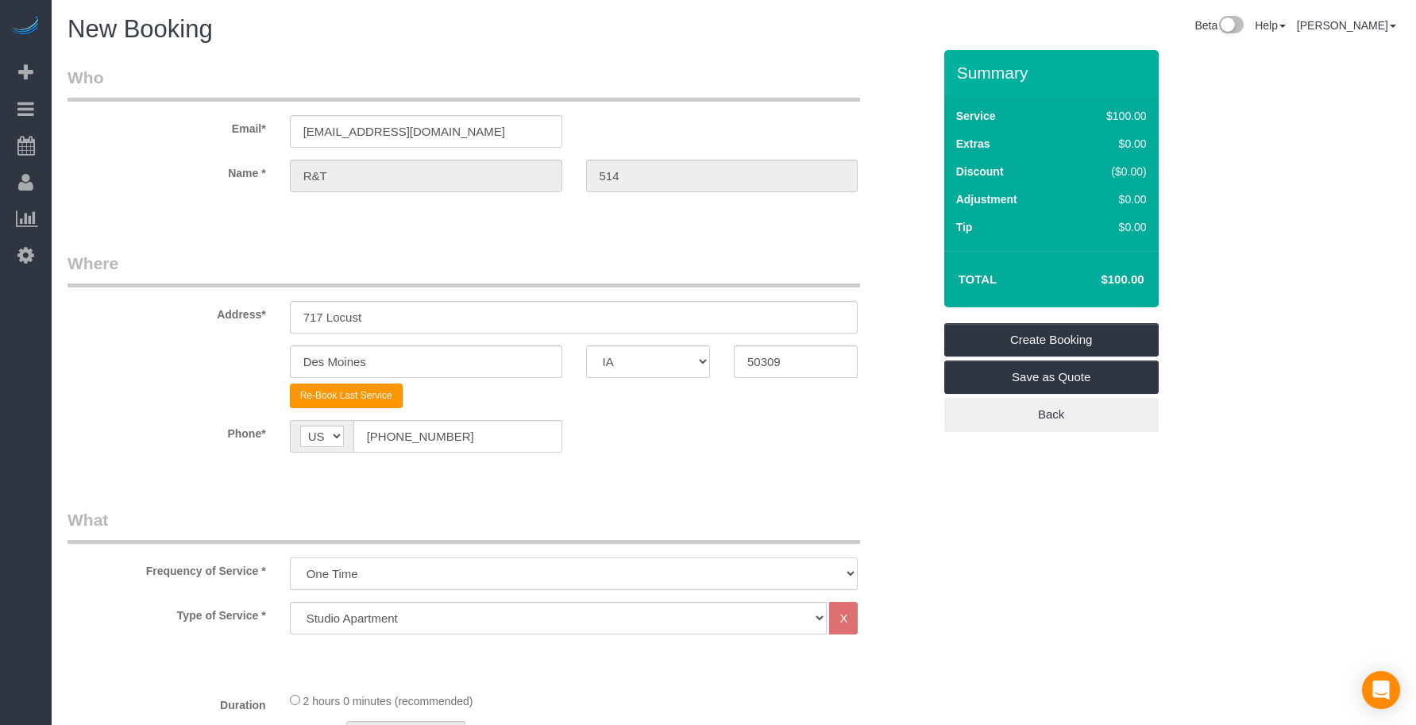
click at [290, 558] on select "Every 6 Weeks (0% for the First Booking) One Time Every 8 Weeks (0% for the Fir…" at bounding box center [574, 574] width 569 height 33
click at [504, 522] on legend "What" at bounding box center [464, 526] width 793 height 36
click at [399, 623] on select "Studio Apartment 1 Bedroom Home 2 Bedroom Home 3 Bedroom Home 4 Bedroom Home 5 …" at bounding box center [559, 618] width 538 height 33
select select "25"
click at [290, 602] on select "Studio Apartment 1 Bedroom Home 2 Bedroom Home 3 Bedroom Home 4 Bedroom Home 5 …" at bounding box center [559, 618] width 538 height 33
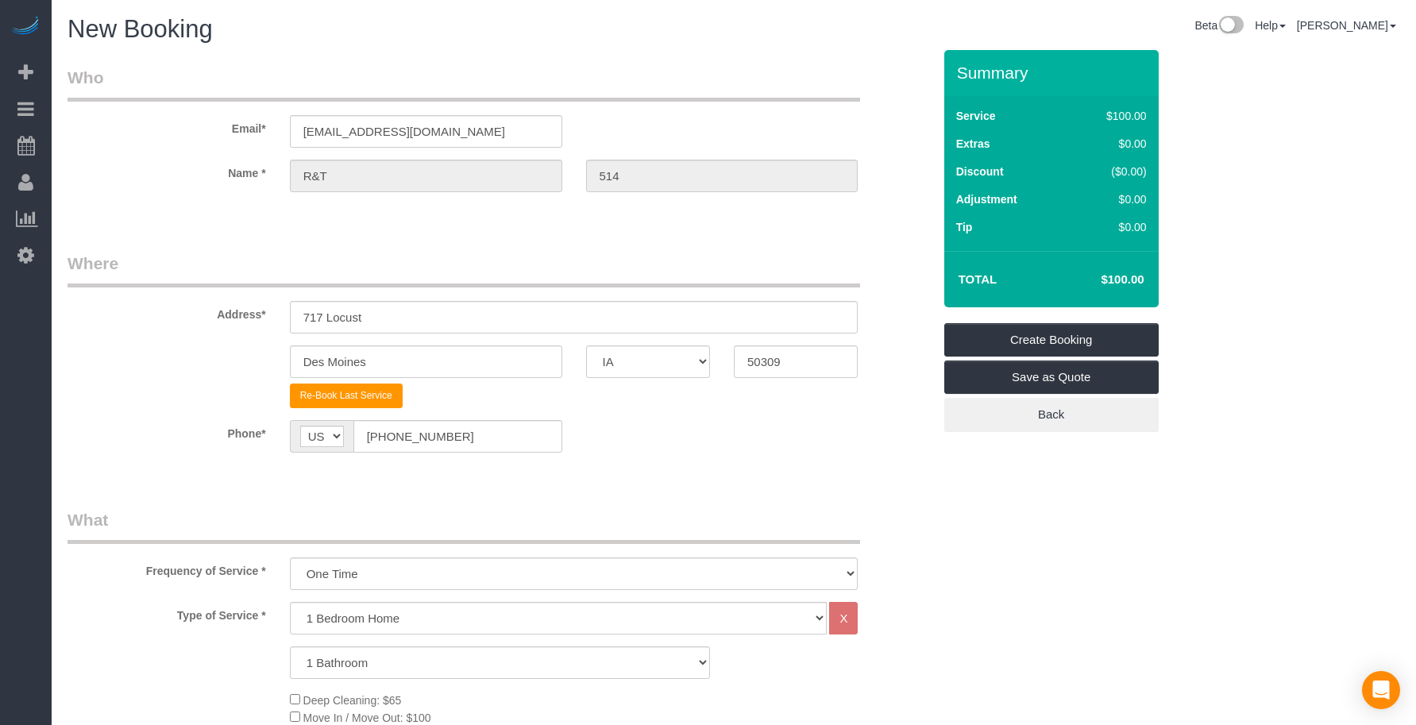
click at [521, 454] on sui-booking-location "Phone* AF AL DZ AD AO AI AQ AG AR AM AW AU AT AZ BS BH BD BB BY BE BZ BJ BM BT …" at bounding box center [500, 442] width 865 height 44
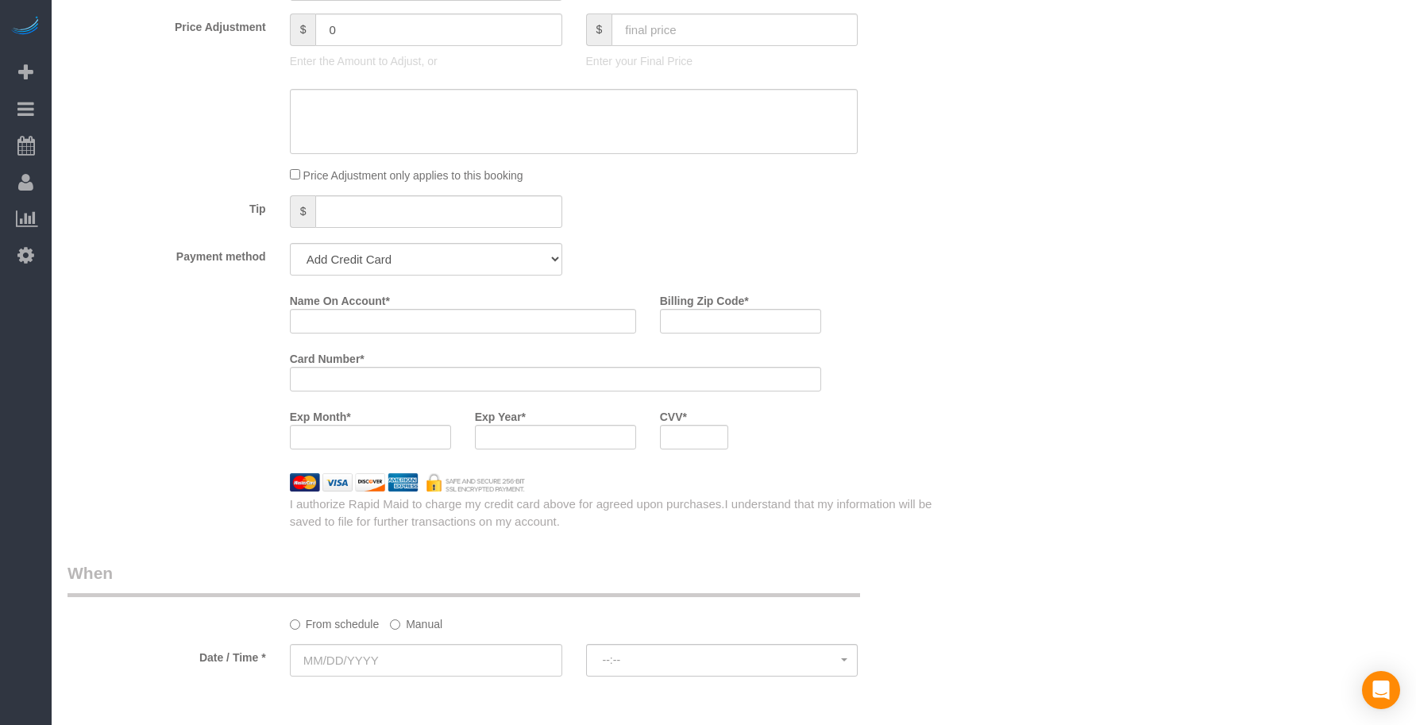
scroll to position [1191, 0]
click at [361, 251] on select "Add Credit Card Cash Check Paypal" at bounding box center [426, 257] width 272 height 33
select select "string:check"
click at [290, 241] on select "Add Credit Card Cash Check Paypal" at bounding box center [426, 257] width 272 height 33
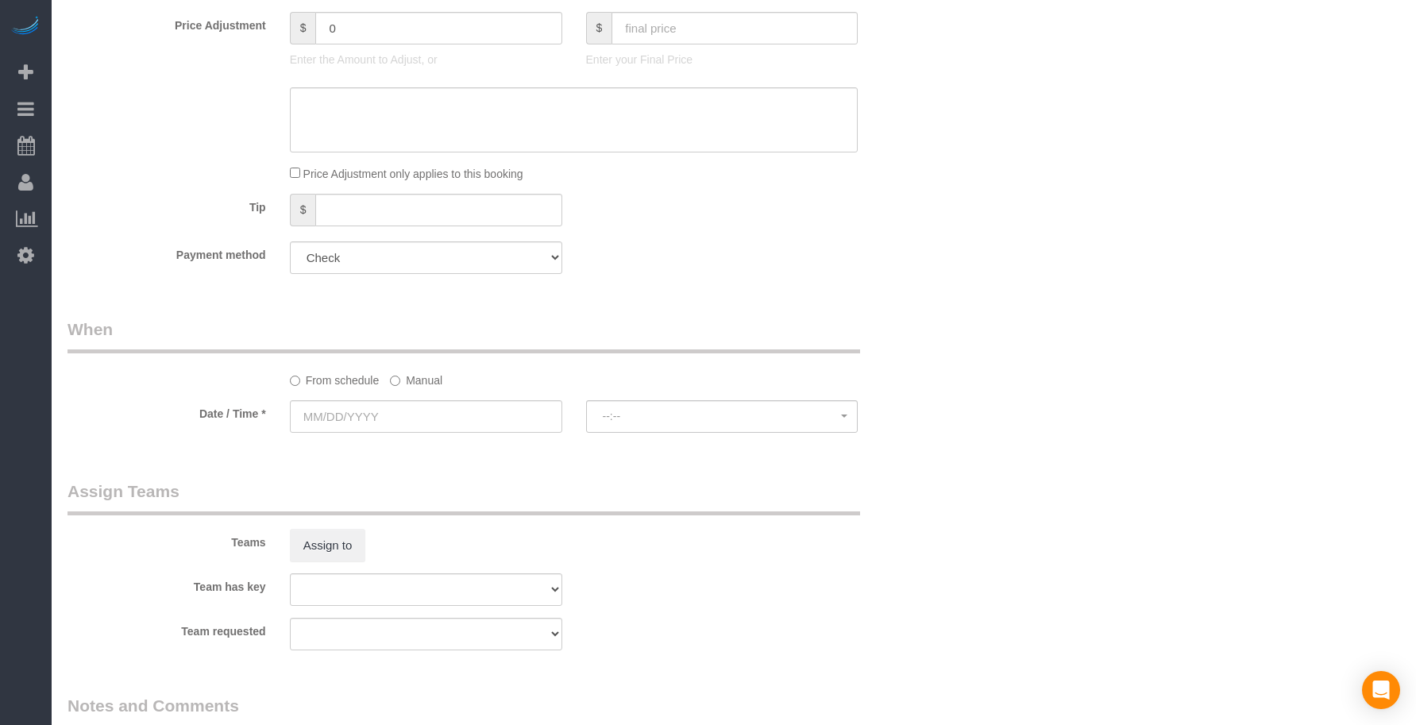
click at [535, 336] on legend "When" at bounding box center [464, 336] width 793 height 36
click at [460, 412] on input "text" at bounding box center [426, 416] width 272 height 33
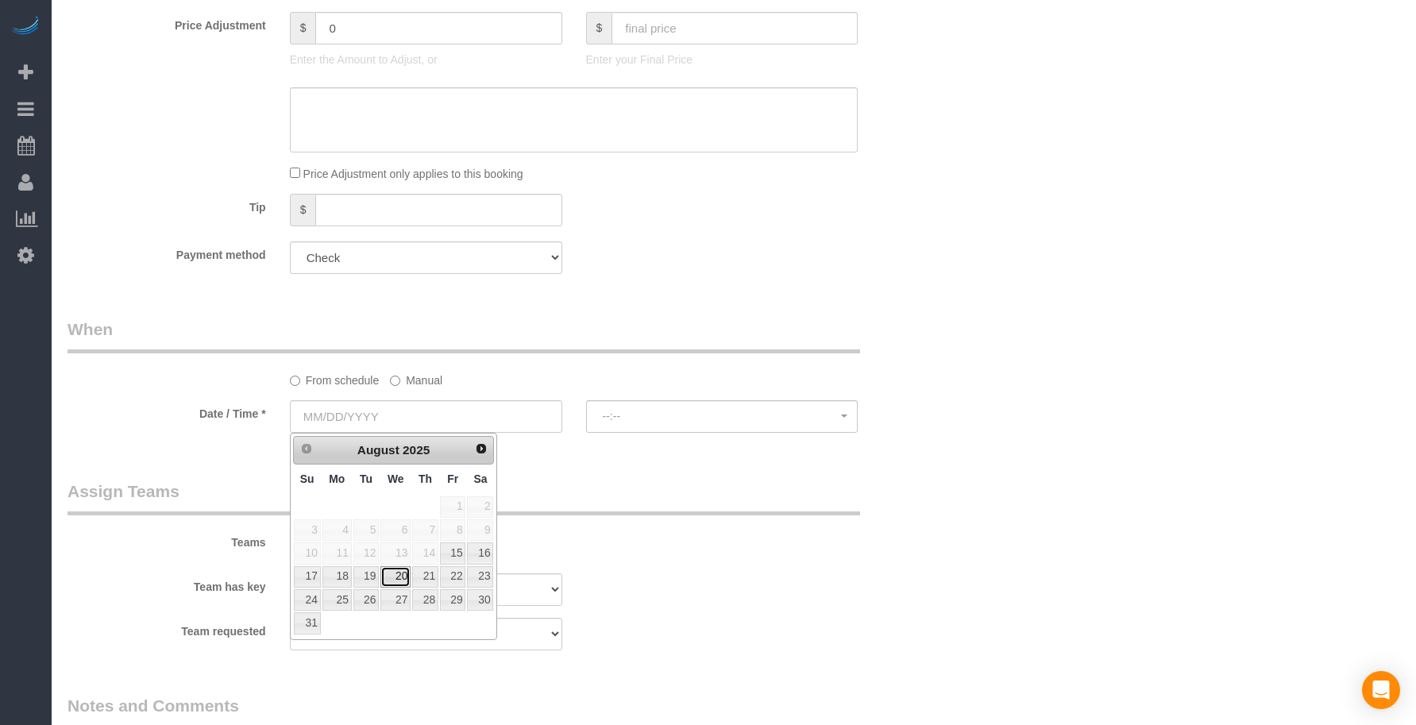
click at [395, 577] on link "20" at bounding box center [395, 576] width 30 height 21
type input "[DATE]"
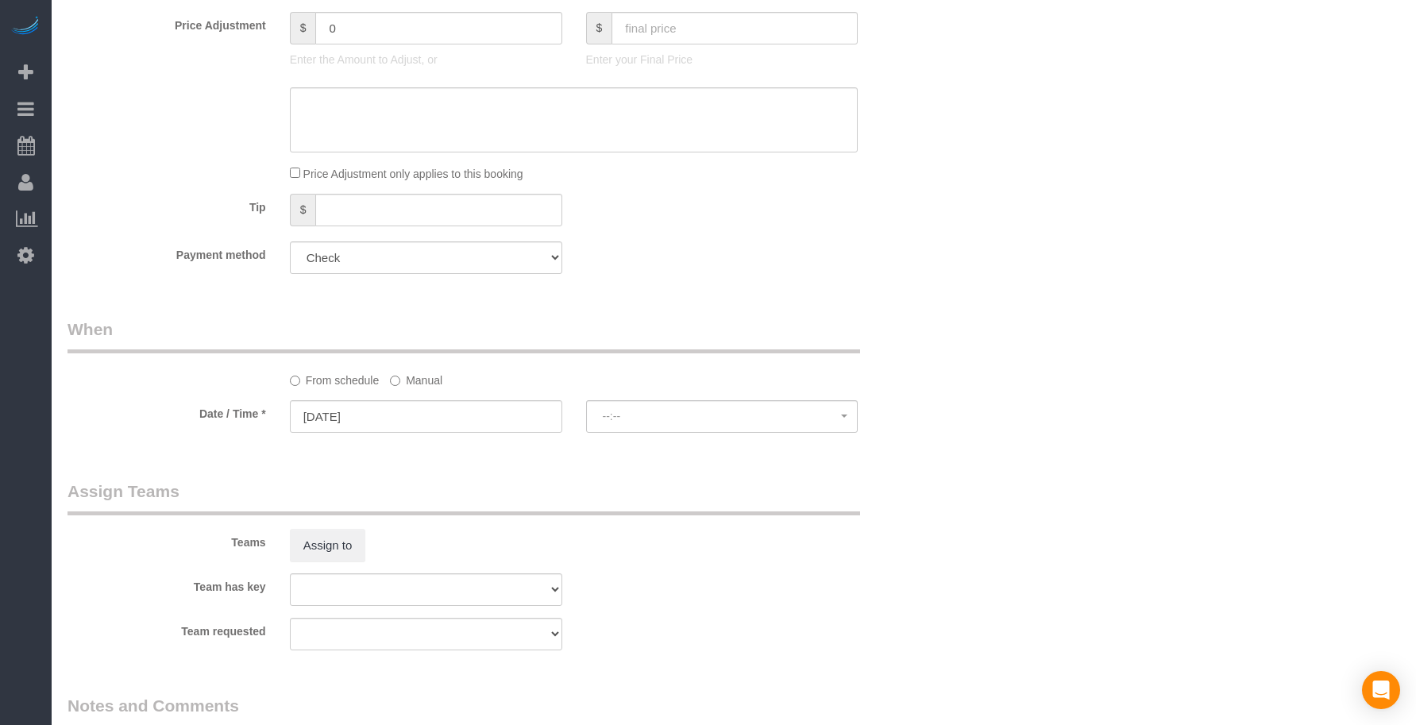
click at [626, 408] on button "--:--" at bounding box center [722, 416] width 272 height 33
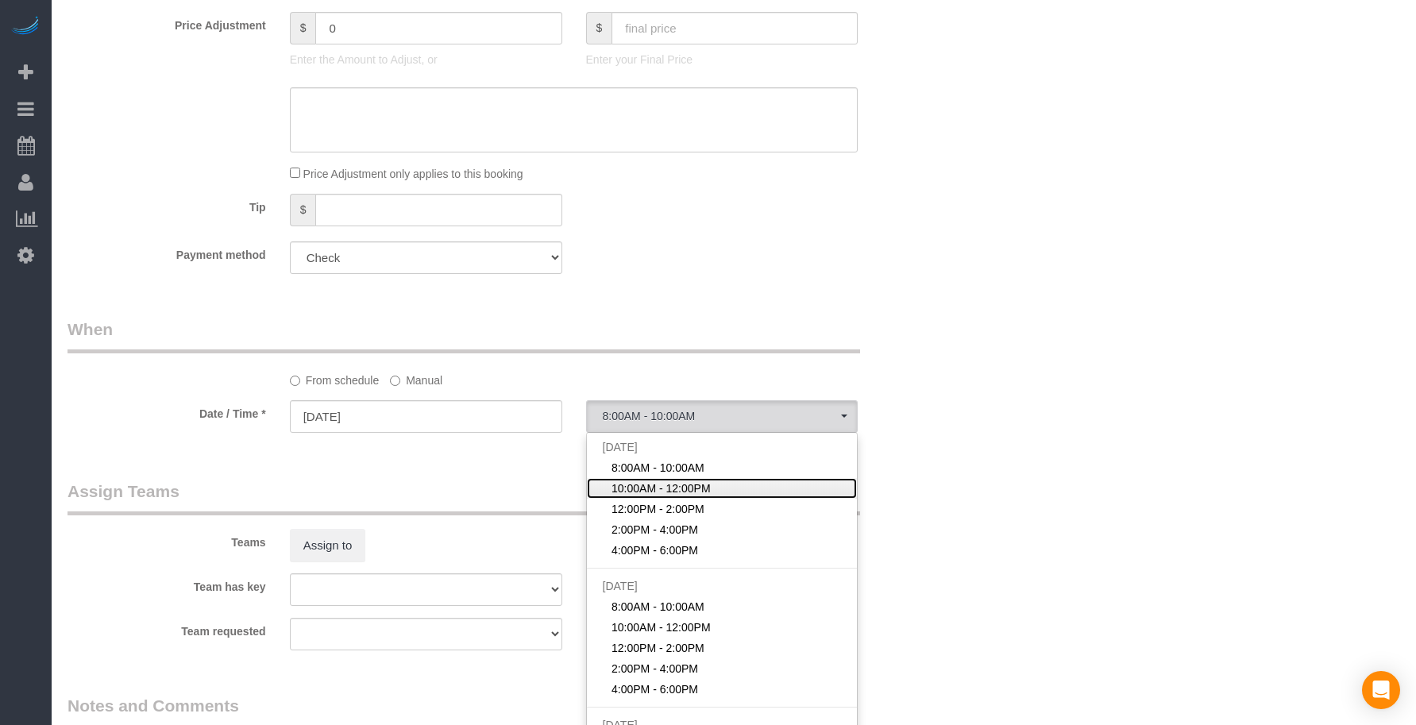
click at [653, 496] on link "10:00AM - 12:00PM" at bounding box center [722, 488] width 271 height 21
select select "spot52"
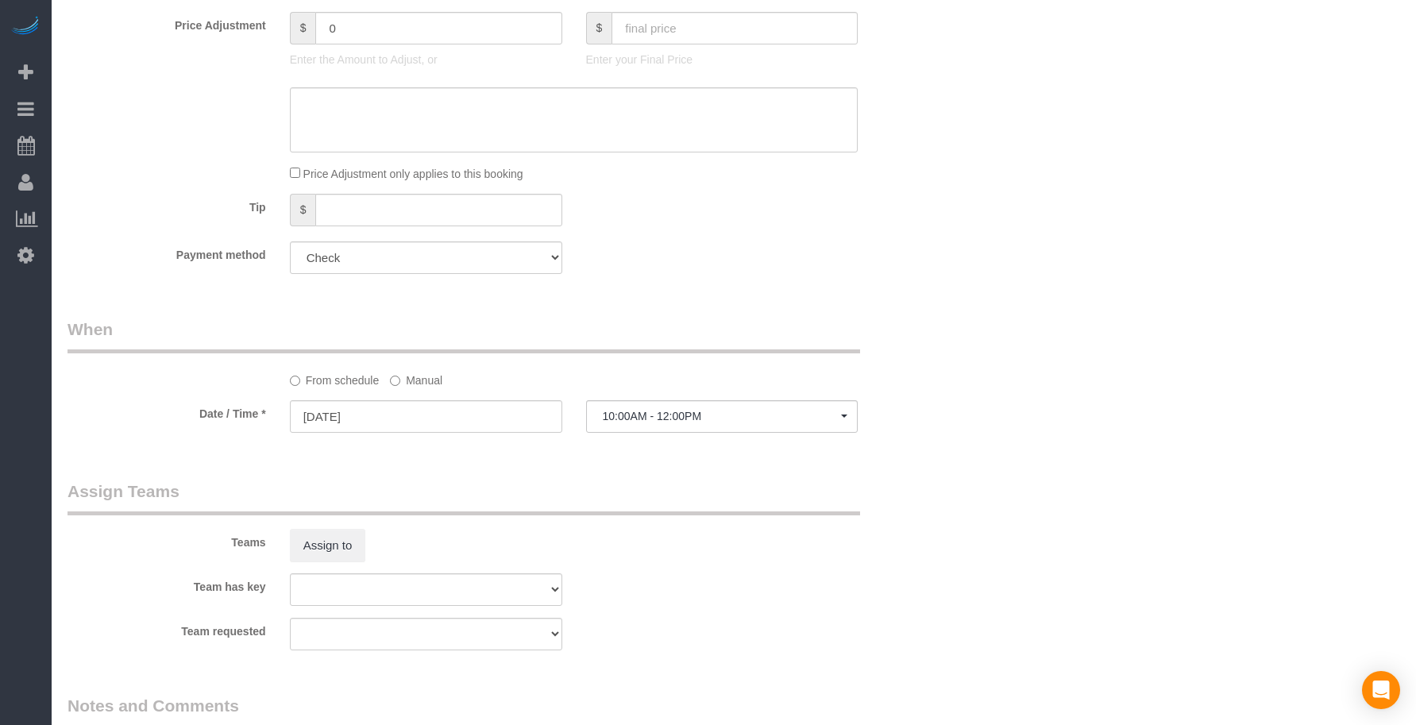
click at [782, 499] on legend "Assign Teams" at bounding box center [464, 498] width 793 height 36
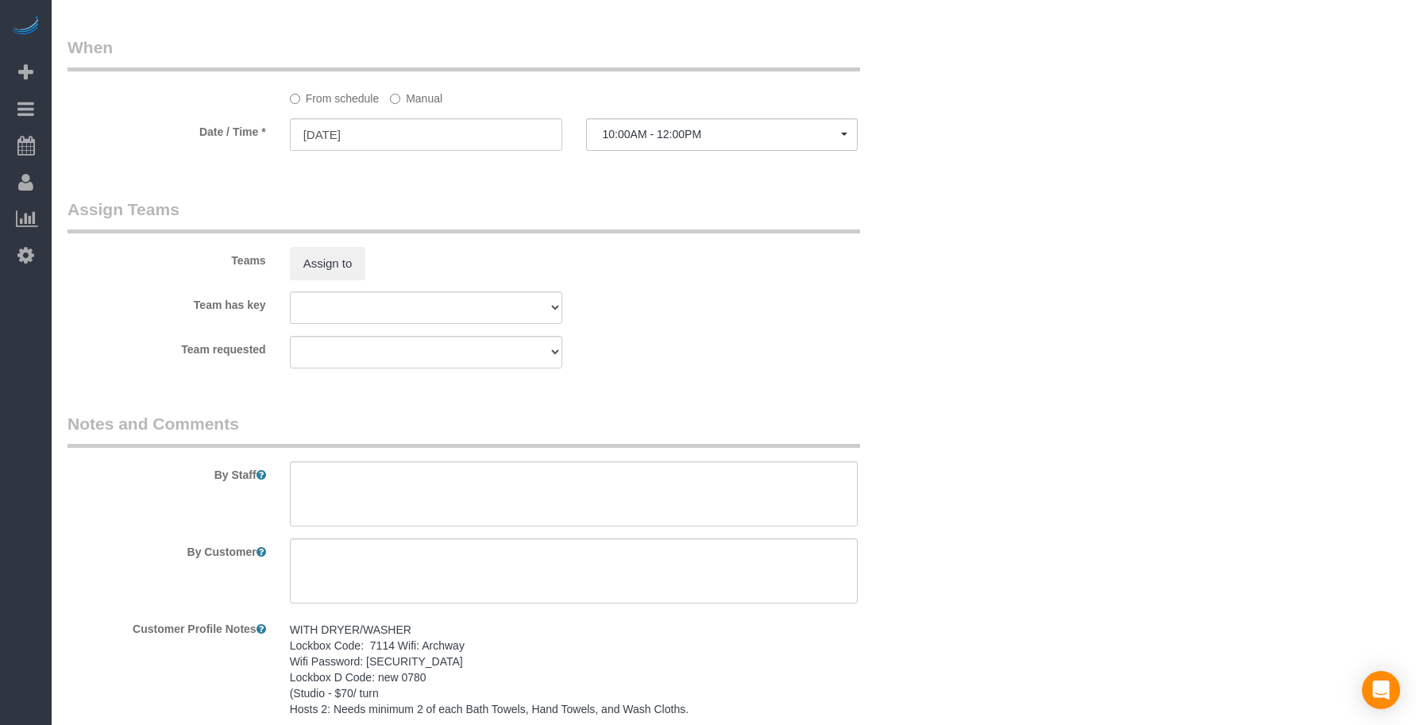
scroll to position [1573, 0]
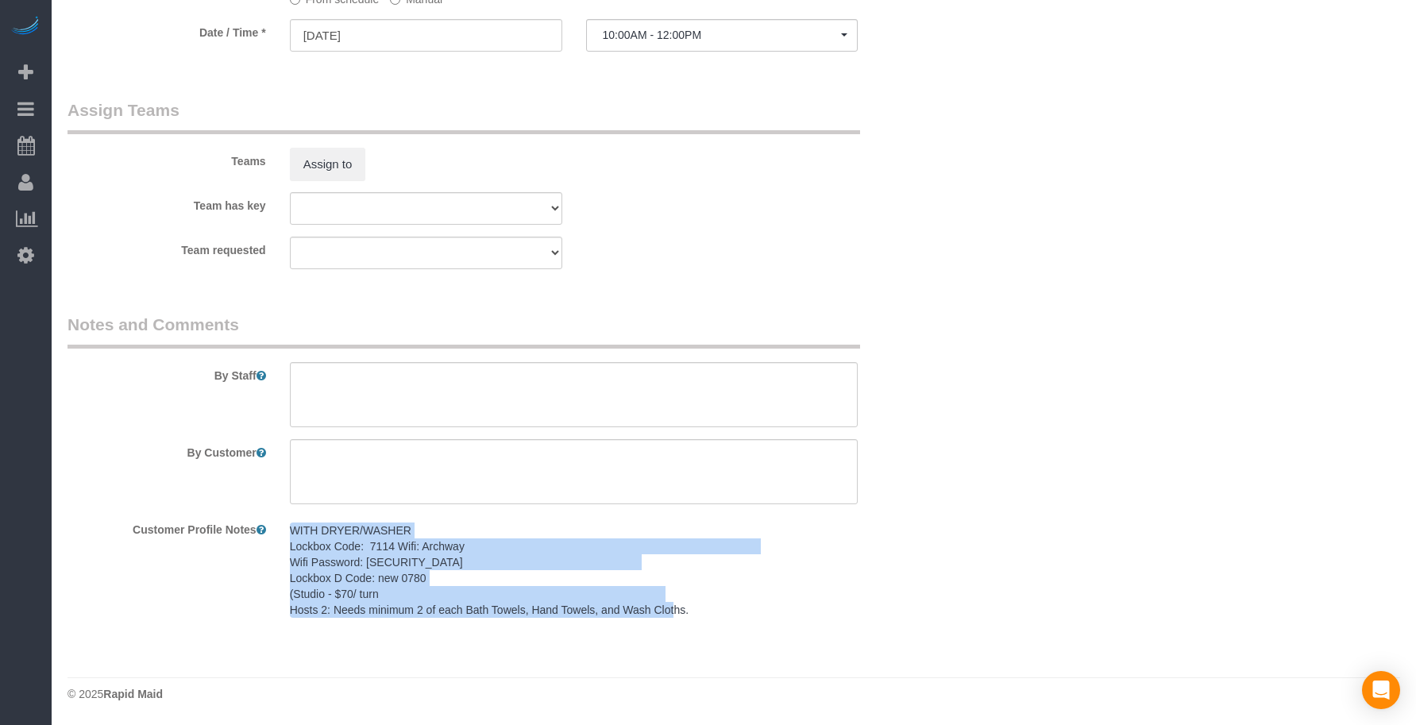
drag, startPoint x: 681, startPoint y: 603, endPoint x: 278, endPoint y: 533, distance: 408.7
click at [278, 533] on div "WITH DRYER/WASHER Lockbox Code: 7114 Wifi: Archway Wifi Password: [SECURITY_DAT…" at bounding box center [574, 571] width 593 height 110
copy pre "WITH DRYER/WASHER Lockbox Code: 7114 Wifi: Archway Wifi Password: [SECURITY_DAT…"
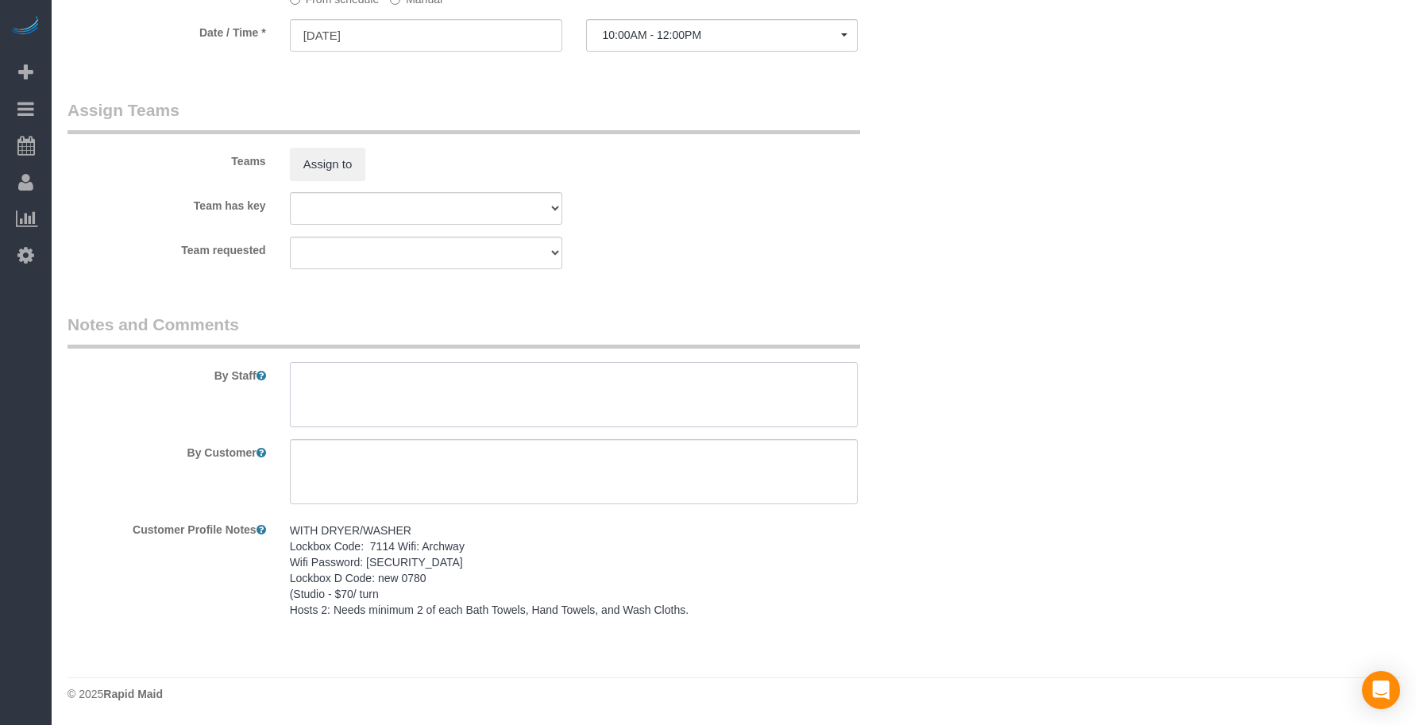
click at [362, 380] on textarea at bounding box center [574, 394] width 569 height 65
paste textarea "WITH DRYER/WASHER Lockbox Code: 7114 Wifi: Archway Wifi Password: [SECURITY_DAT…"
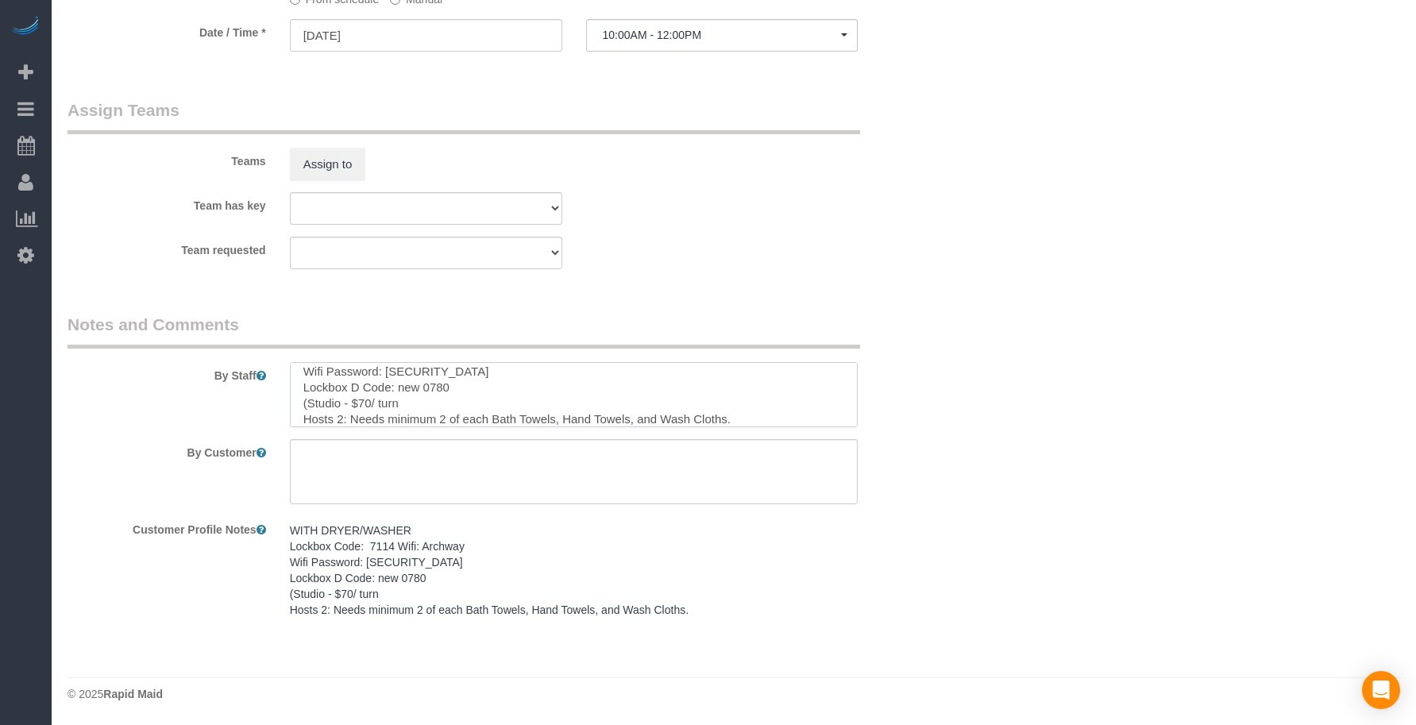
type textarea "WITH DRYER/WASHER Lockbox Code: 7114 Wifi: Archway Wifi Password: [SECURITY_DAT…"
drag, startPoint x: 357, startPoint y: 450, endPoint x: 362, endPoint y: 442, distance: 9.7
click at [357, 450] on textarea at bounding box center [574, 471] width 569 height 65
paste textarea "SAME DAY TURNOVER"
type textarea "SAME DAY TURNOVER"
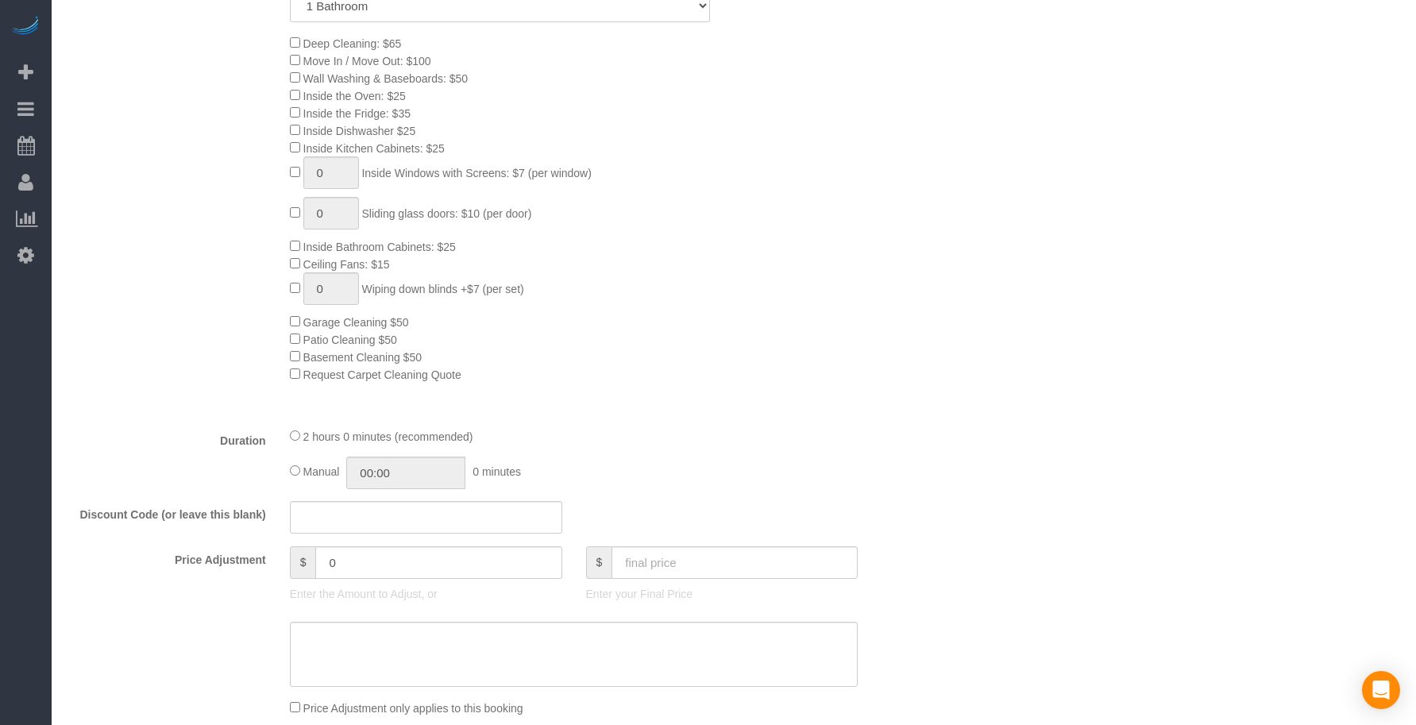
scroll to position [778, 0]
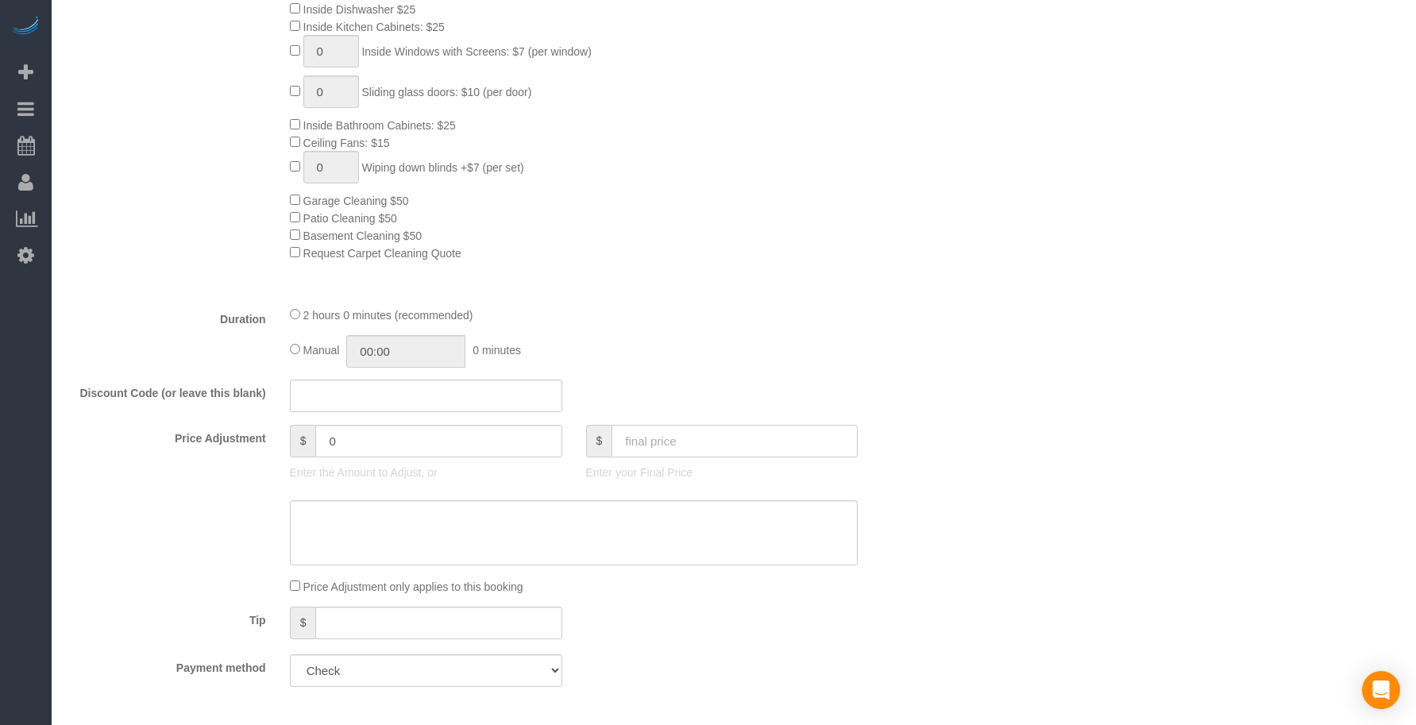
click at [685, 446] on input "text" at bounding box center [735, 441] width 246 height 33
type input "70"
click at [872, 340] on div "Duration 2 hours 0 minutes (recommended) Manual 00:00 0 minutes" at bounding box center [500, 337] width 889 height 62
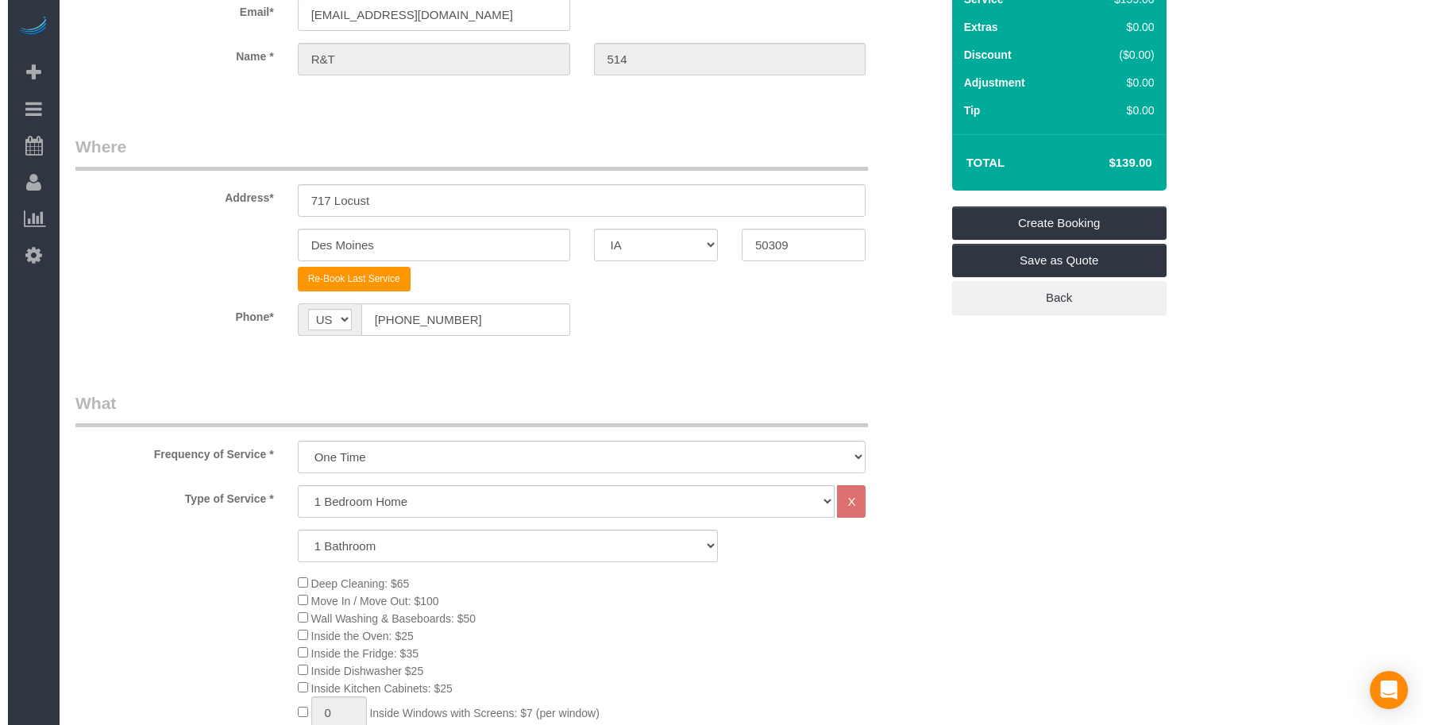
scroll to position [0, 0]
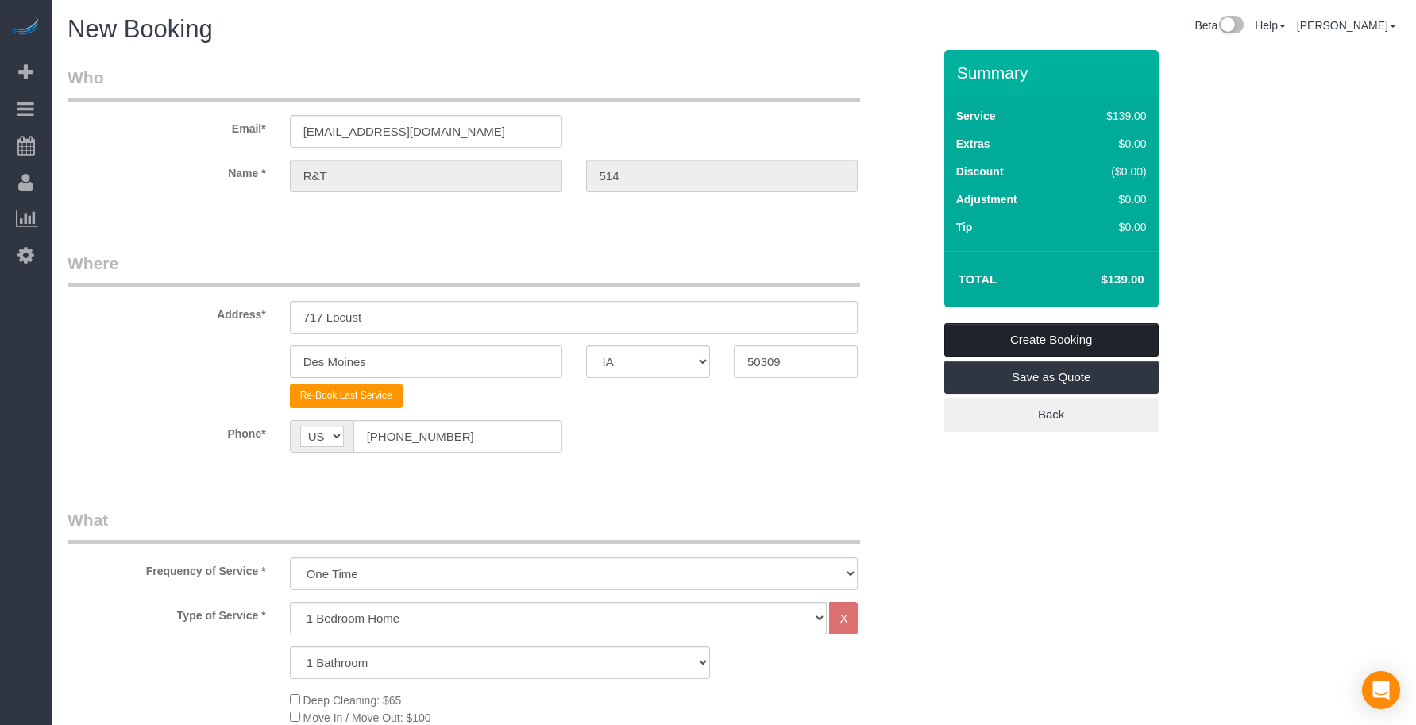
type input "-69"
drag, startPoint x: 1059, startPoint y: 334, endPoint x: 1117, endPoint y: 334, distance: 58.0
click at [1059, 334] on link "Create Booking" at bounding box center [1051, 339] width 214 height 33
